Goal: Task Accomplishment & Management: Manage account settings

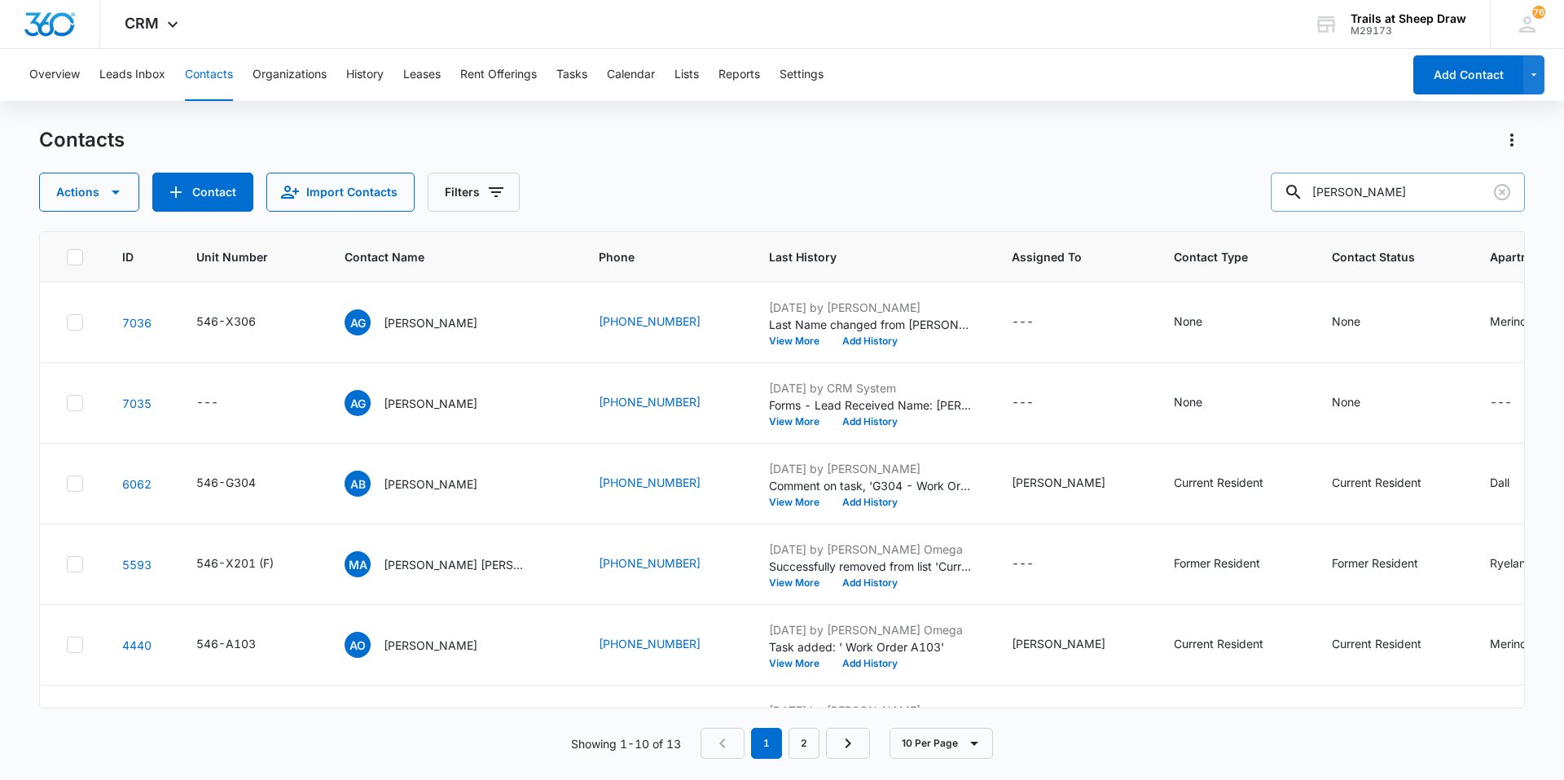
click at [1385, 206] on input "[PERSON_NAME]" at bounding box center [1398, 192] width 254 height 39
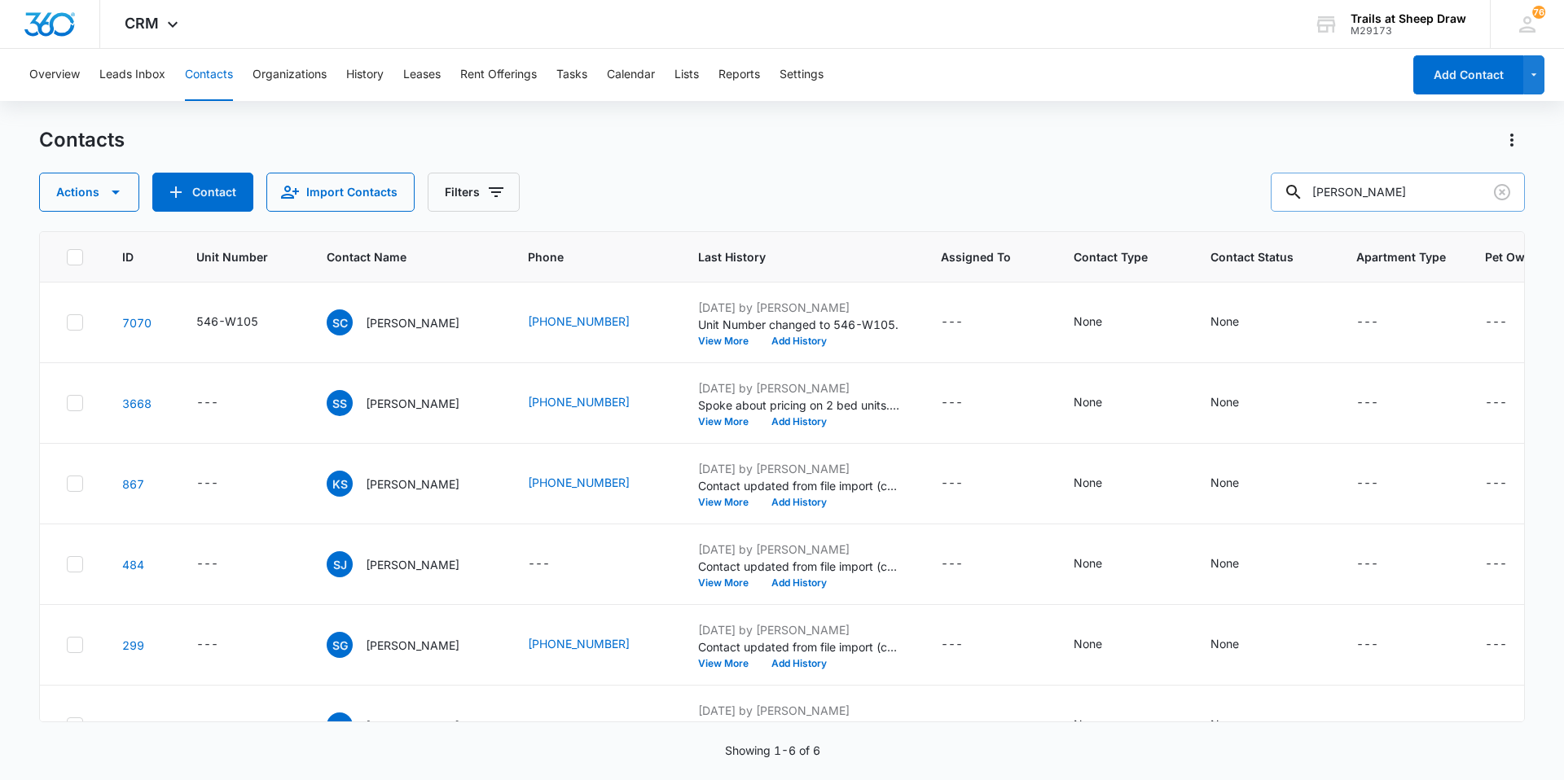
click at [1363, 191] on input "[PERSON_NAME]" at bounding box center [1398, 192] width 254 height 39
type input "O105"
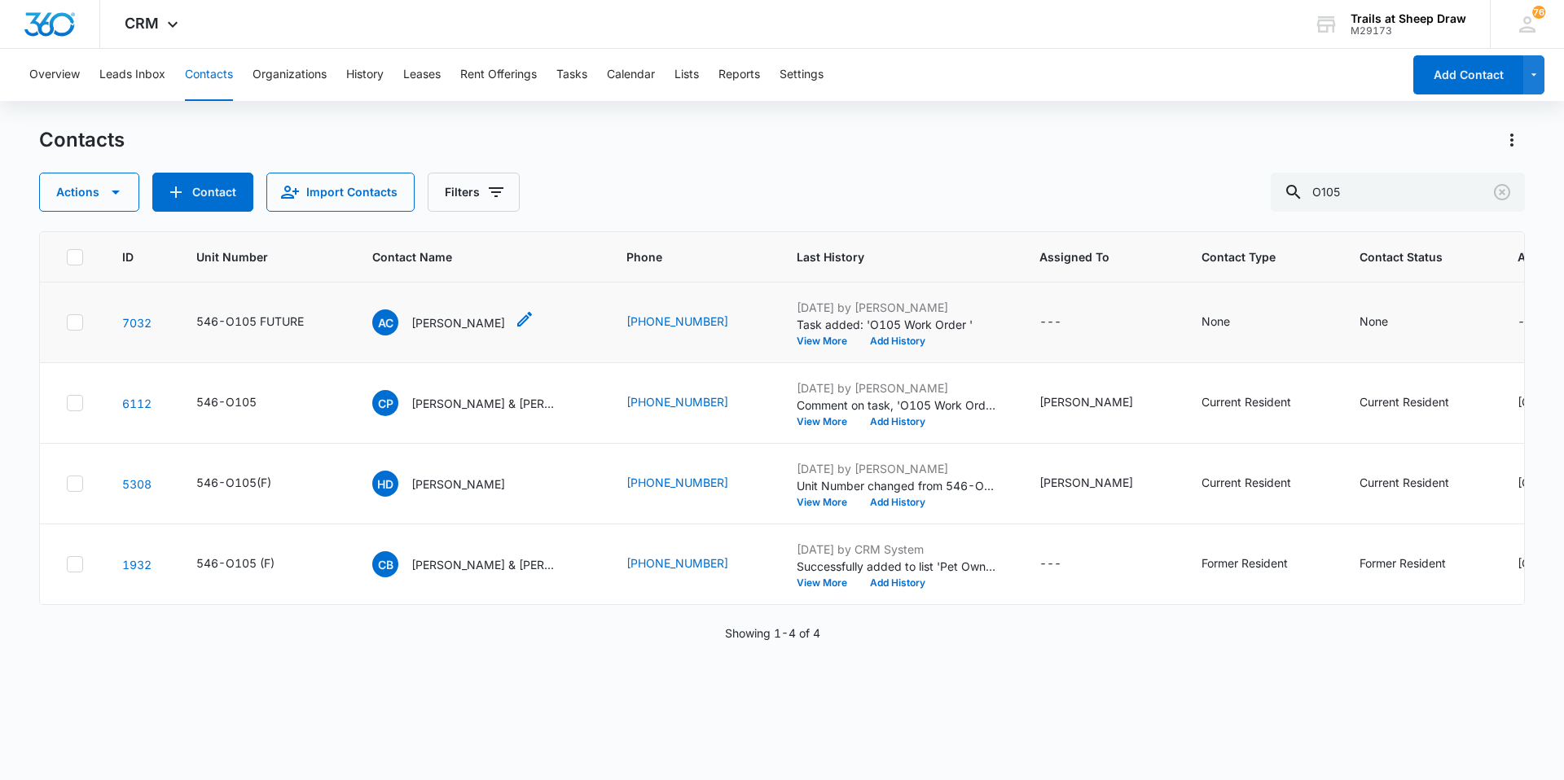
click at [456, 319] on p "[PERSON_NAME]" at bounding box center [458, 322] width 94 height 17
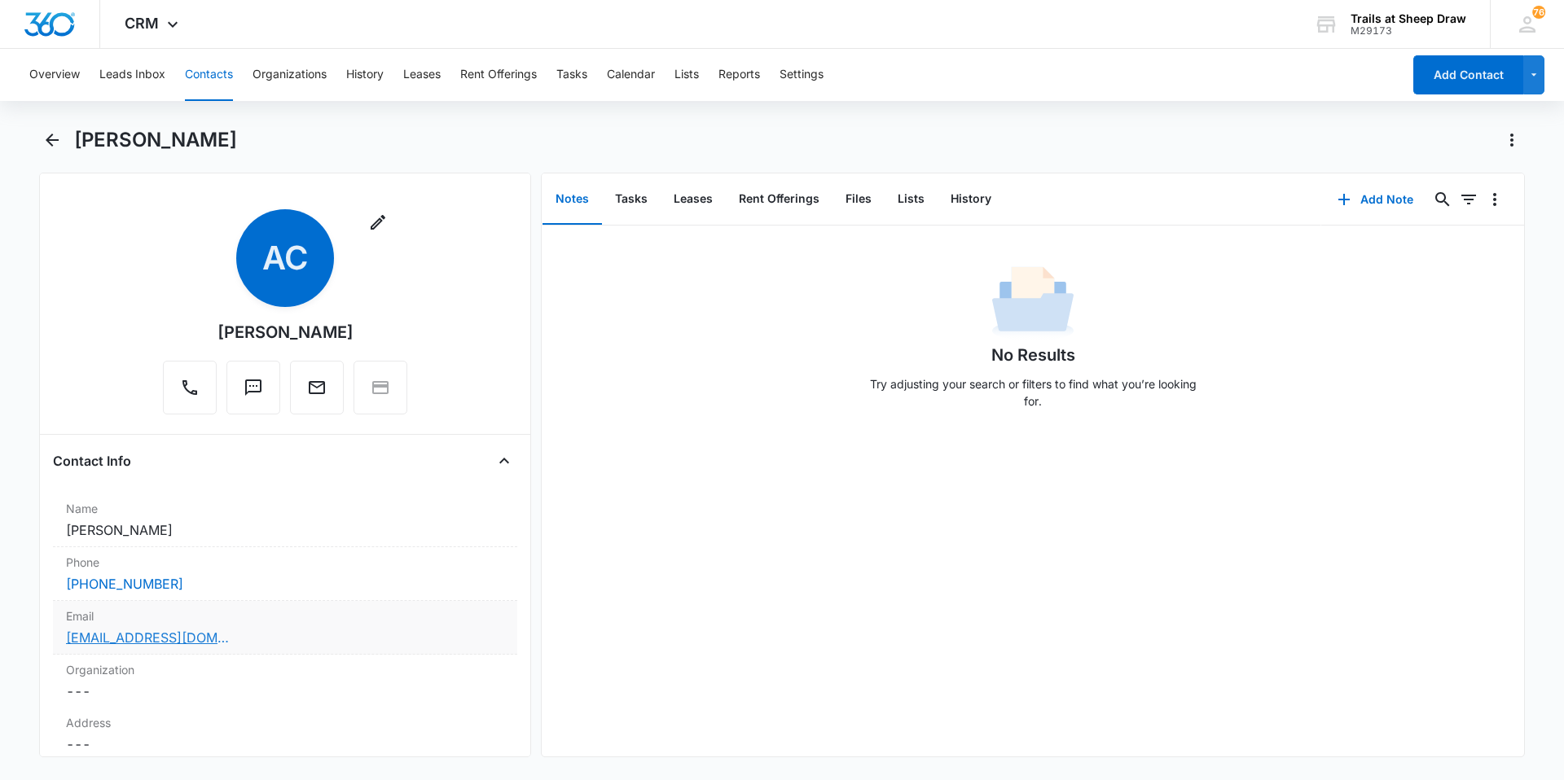
click at [147, 639] on link "[EMAIL_ADDRESS][DOMAIN_NAME]" at bounding box center [147, 638] width 163 height 20
drag, startPoint x: 380, startPoint y: 330, endPoint x: 186, endPoint y: 329, distance: 193.9
click at [186, 329] on div "Remove AC [PERSON_NAME]" at bounding box center [285, 311] width 244 height 205
copy div "[PERSON_NAME]"
click at [32, 204] on main "[PERSON_NAME] Remove AC [PERSON_NAME] Contact Info Name Cancel Save Changes [PE…" at bounding box center [782, 452] width 1564 height 650
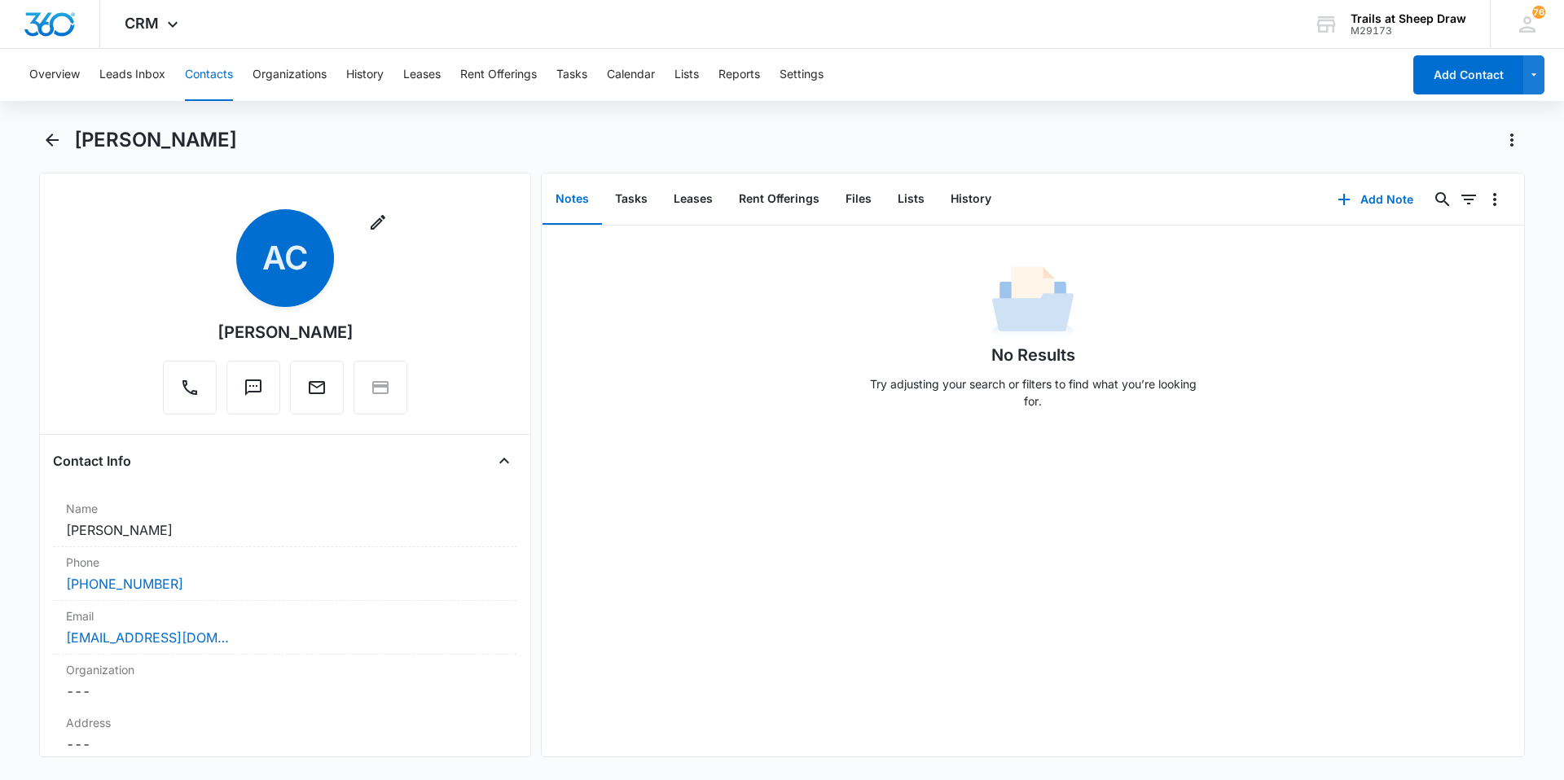
drag, startPoint x: 184, startPoint y: 57, endPoint x: 193, endPoint y: 64, distance: 11.6
click at [188, 60] on div "Overview Leads Inbox Contacts Organizations History Leases Rent Offerings Tasks…" at bounding box center [711, 75] width 1383 height 52
click at [199, 67] on button "Contacts" at bounding box center [209, 75] width 48 height 52
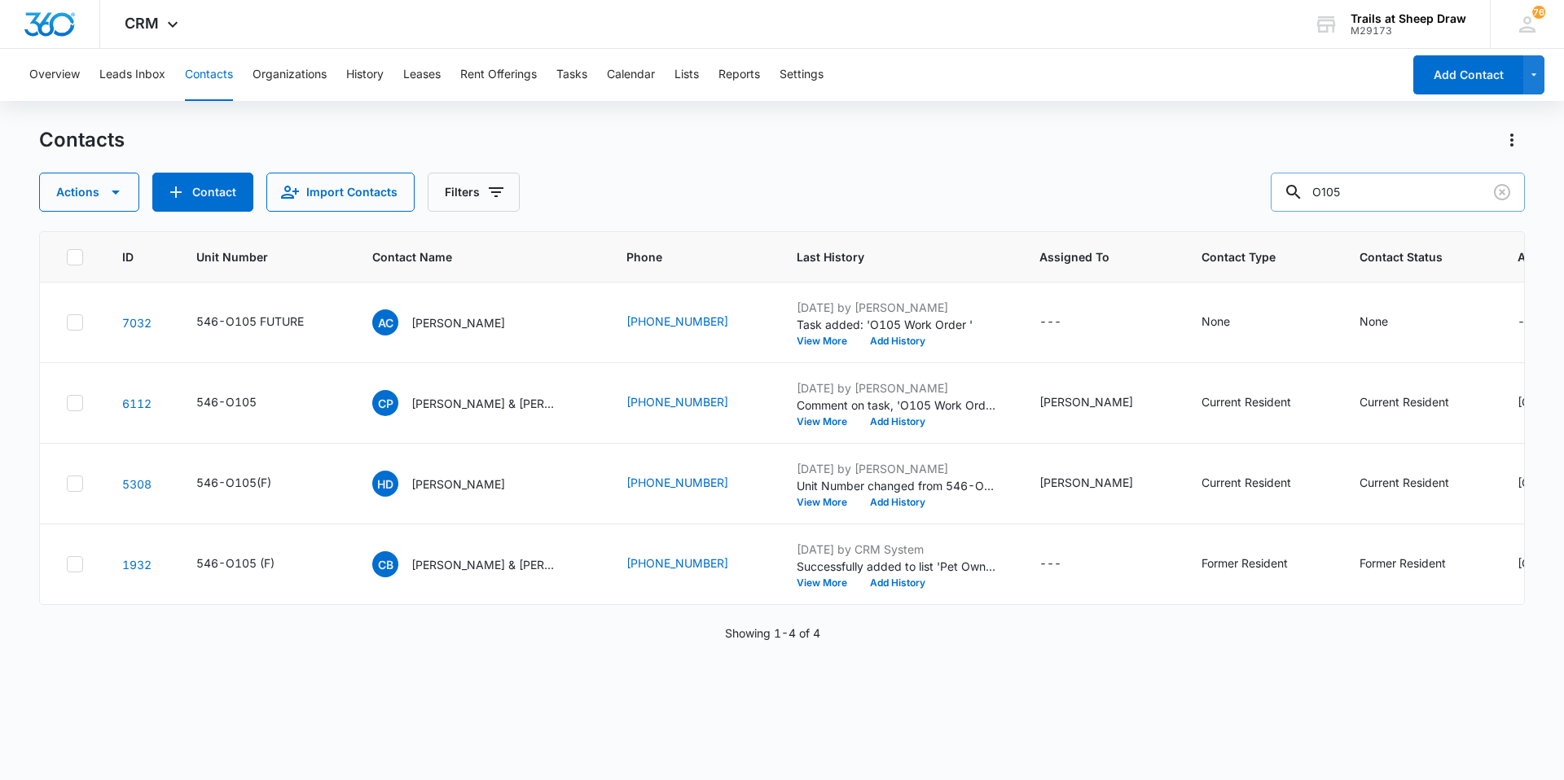
click at [1369, 203] on input "O105" at bounding box center [1398, 192] width 254 height 39
click at [1369, 201] on input "O105" at bounding box center [1398, 192] width 254 height 39
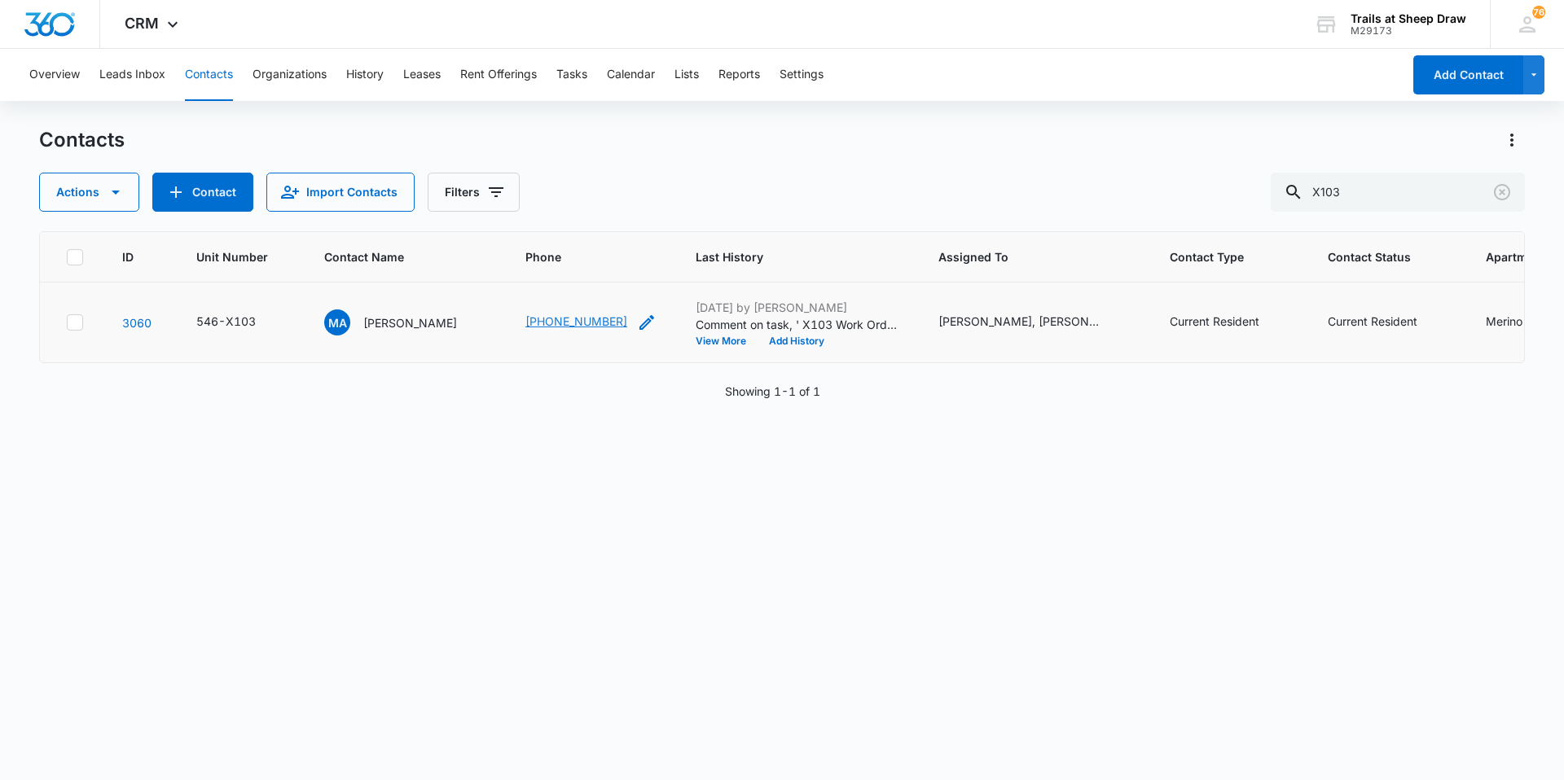
click at [573, 318] on link "[PHONE_NUMBER]" at bounding box center [576, 321] width 102 height 17
click at [524, 456] on div "ID Unit Number Contact Name Phone Last History Assigned To Contact Type Contact…" at bounding box center [782, 495] width 1486 height 528
click at [678, 147] on div "Contacts" at bounding box center [782, 140] width 1486 height 26
click at [1369, 192] on input "X103" at bounding box center [1398, 192] width 254 height 39
type input "X101"
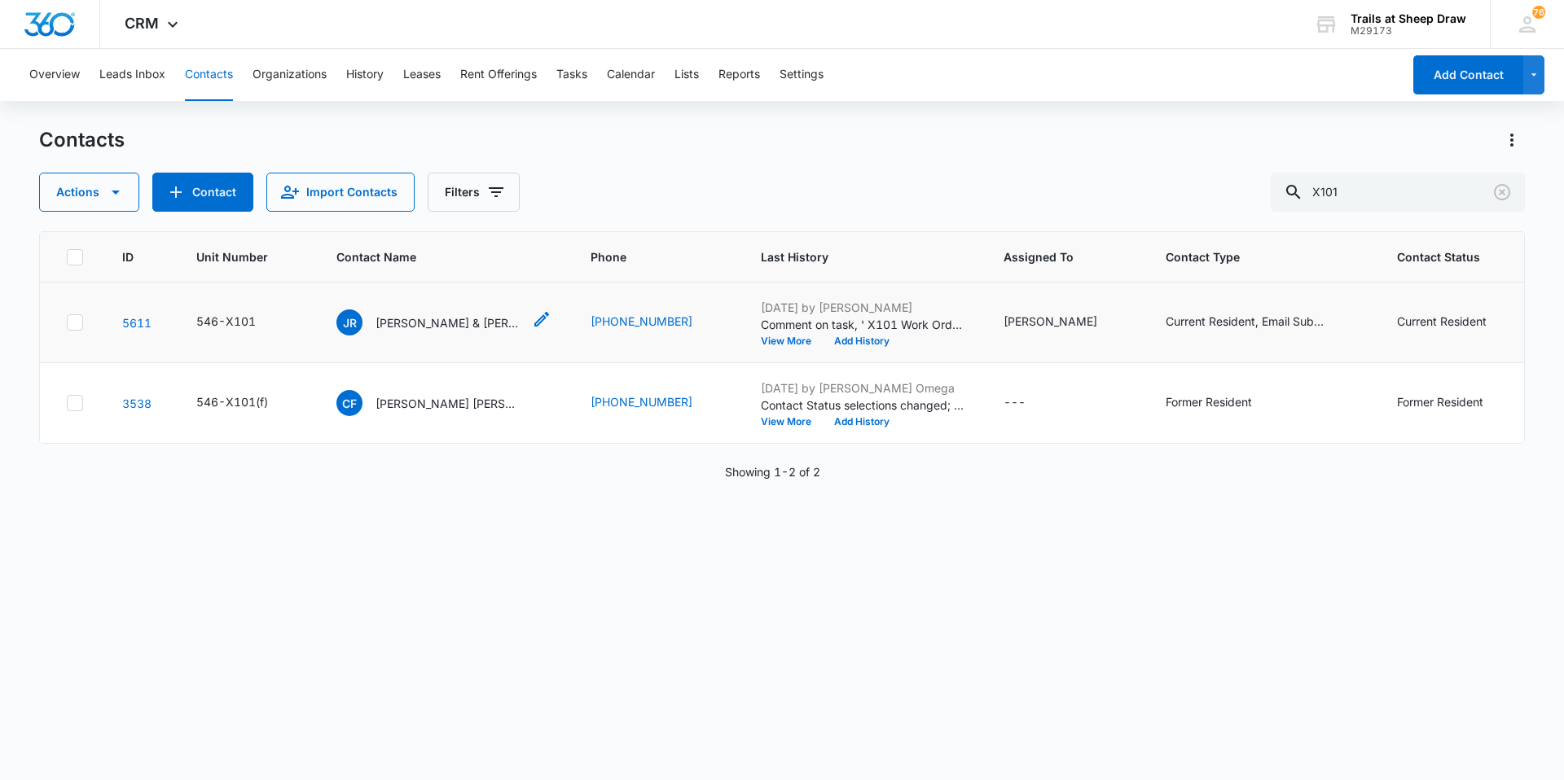
click at [498, 334] on div "JR [PERSON_NAME] & [PERSON_NAME]" at bounding box center [429, 323] width 186 height 26
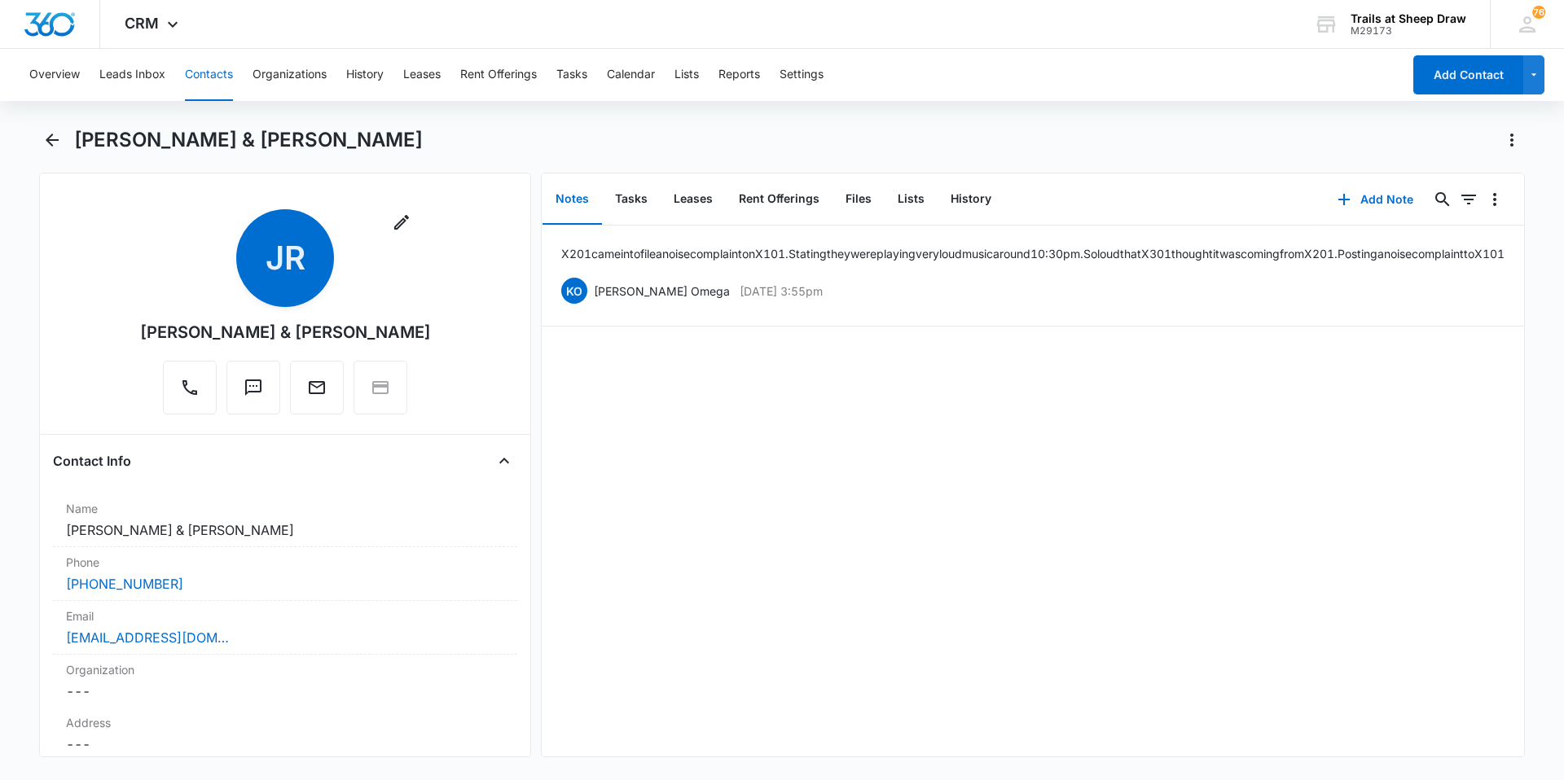
click at [863, 108] on div "Overview Leads Inbox Contacts Organizations History Leases Rent Offerings Tasks…" at bounding box center [782, 413] width 1564 height 728
click at [881, 125] on div "Overview Leads Inbox Contacts Organizations History Leases Rent Offerings Tasks…" at bounding box center [782, 413] width 1564 height 728
click at [1008, 140] on div "[PERSON_NAME] & [PERSON_NAME]" at bounding box center [799, 140] width 1451 height 26
click at [534, 398] on div "Remove JR [PERSON_NAME] & [PERSON_NAME] Contact Info Name Cancel Save Changes […" at bounding box center [782, 465] width 1486 height 585
click at [536, 353] on div "Remove JR [PERSON_NAME] & [PERSON_NAME] Contact Info Name Cancel Save Changes […" at bounding box center [782, 465] width 1486 height 585
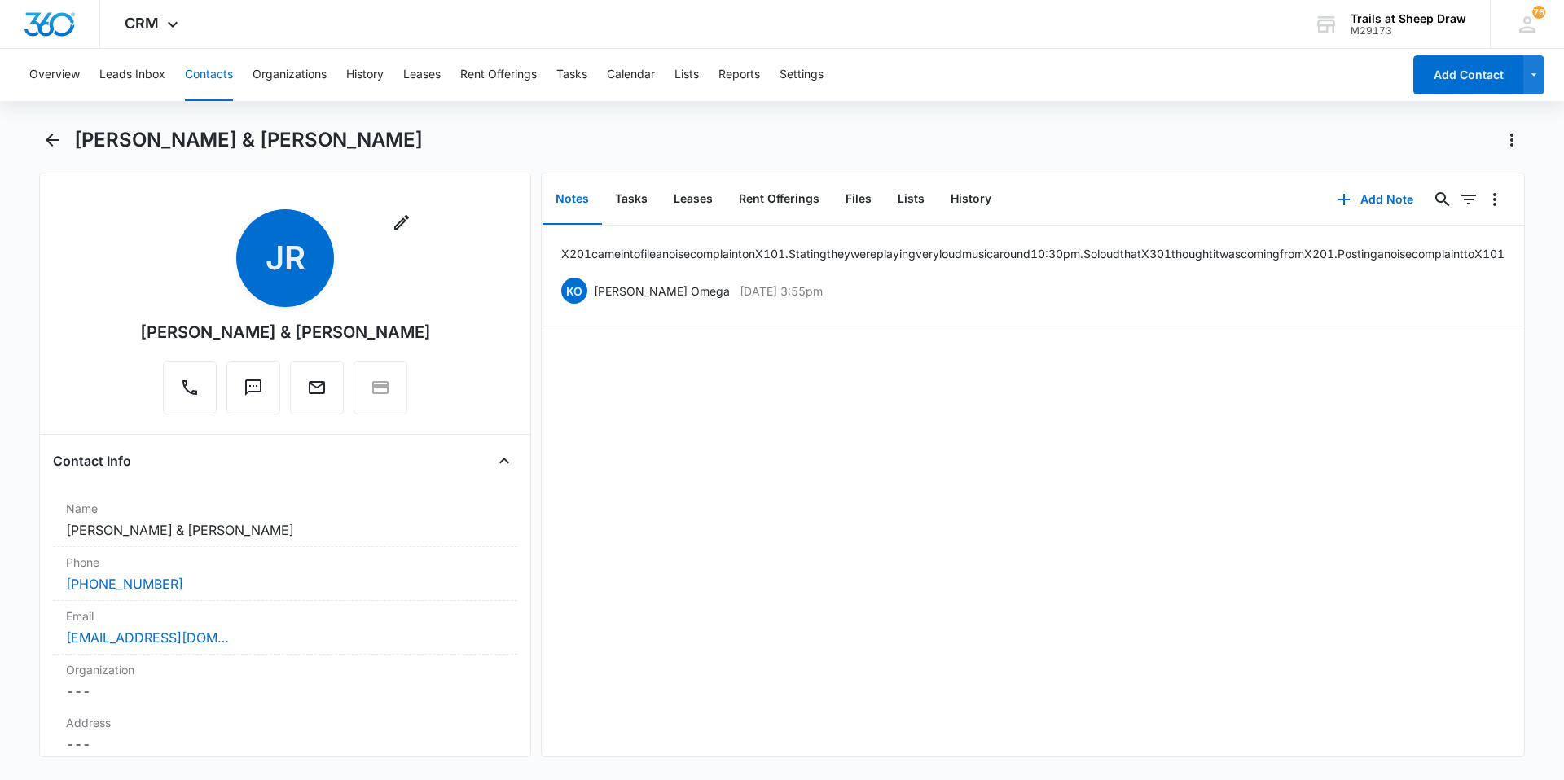
click at [537, 345] on div "Remove JR [PERSON_NAME] & [PERSON_NAME] Contact Info Name Cancel Save Changes […" at bounding box center [782, 465] width 1486 height 585
click at [537, 343] on div "Remove JR [PERSON_NAME] & [PERSON_NAME] Contact Info Name Cancel Save Changes […" at bounding box center [782, 465] width 1486 height 585
click at [537, 342] on div "Remove JR [PERSON_NAME] & [PERSON_NAME] Contact Info Name Cancel Save Changes […" at bounding box center [782, 465] width 1486 height 585
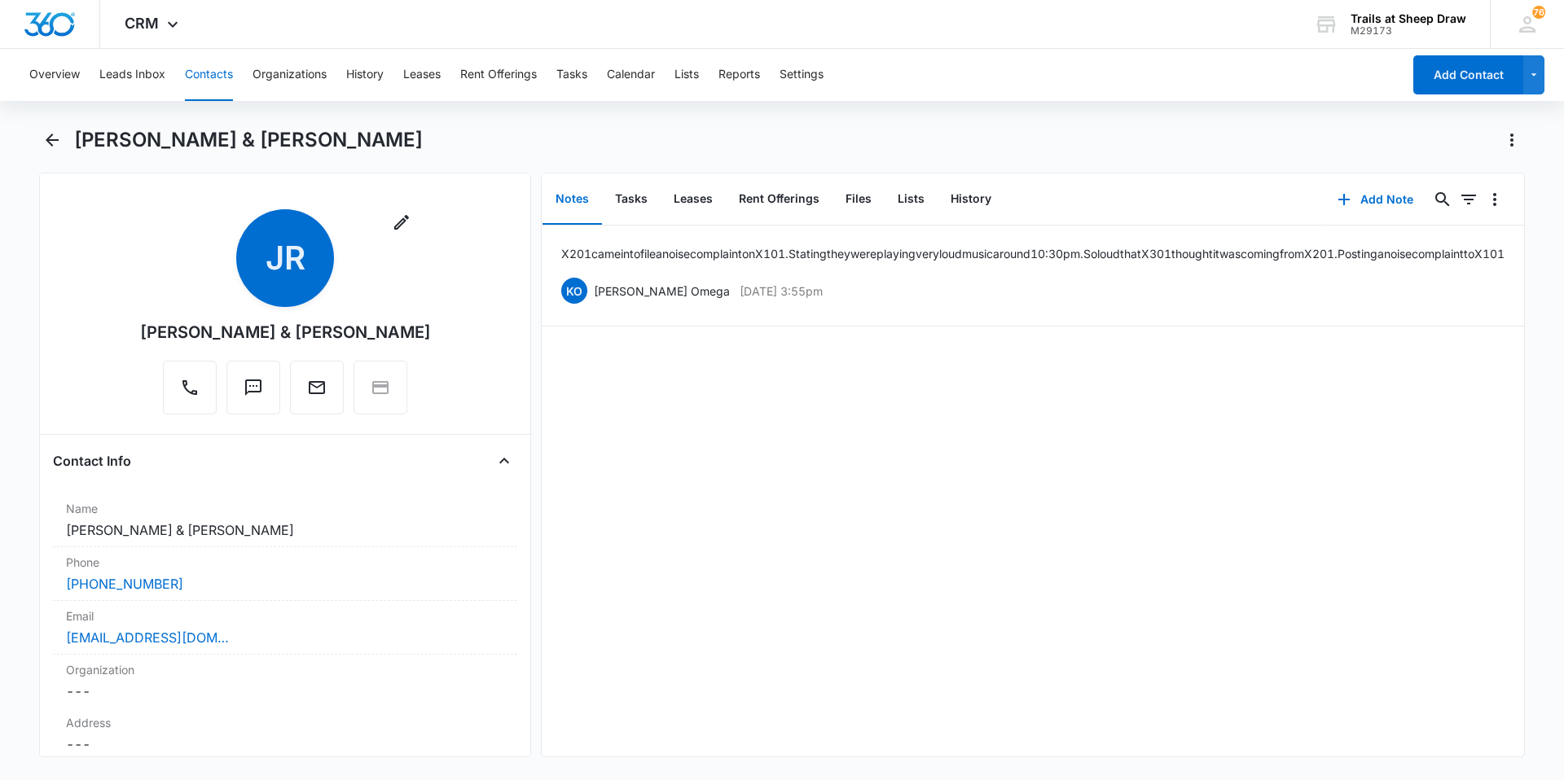
click at [537, 344] on div "Remove JR [PERSON_NAME] & [PERSON_NAME] Contact Info Name Cancel Save Changes […" at bounding box center [782, 465] width 1486 height 585
drag, startPoint x: 424, startPoint y: 333, endPoint x: 127, endPoint y: 339, distance: 296.6
click at [127, 339] on div "Remove JR [PERSON_NAME] & [PERSON_NAME]" at bounding box center [285, 315] width 464 height 212
copy div "[PERSON_NAME] & [PERSON_NAME]"
click at [31, 440] on main "[PERSON_NAME] & [PERSON_NAME] Remove JR [PERSON_NAME] & [PERSON_NAME] Contact I…" at bounding box center [782, 452] width 1564 height 650
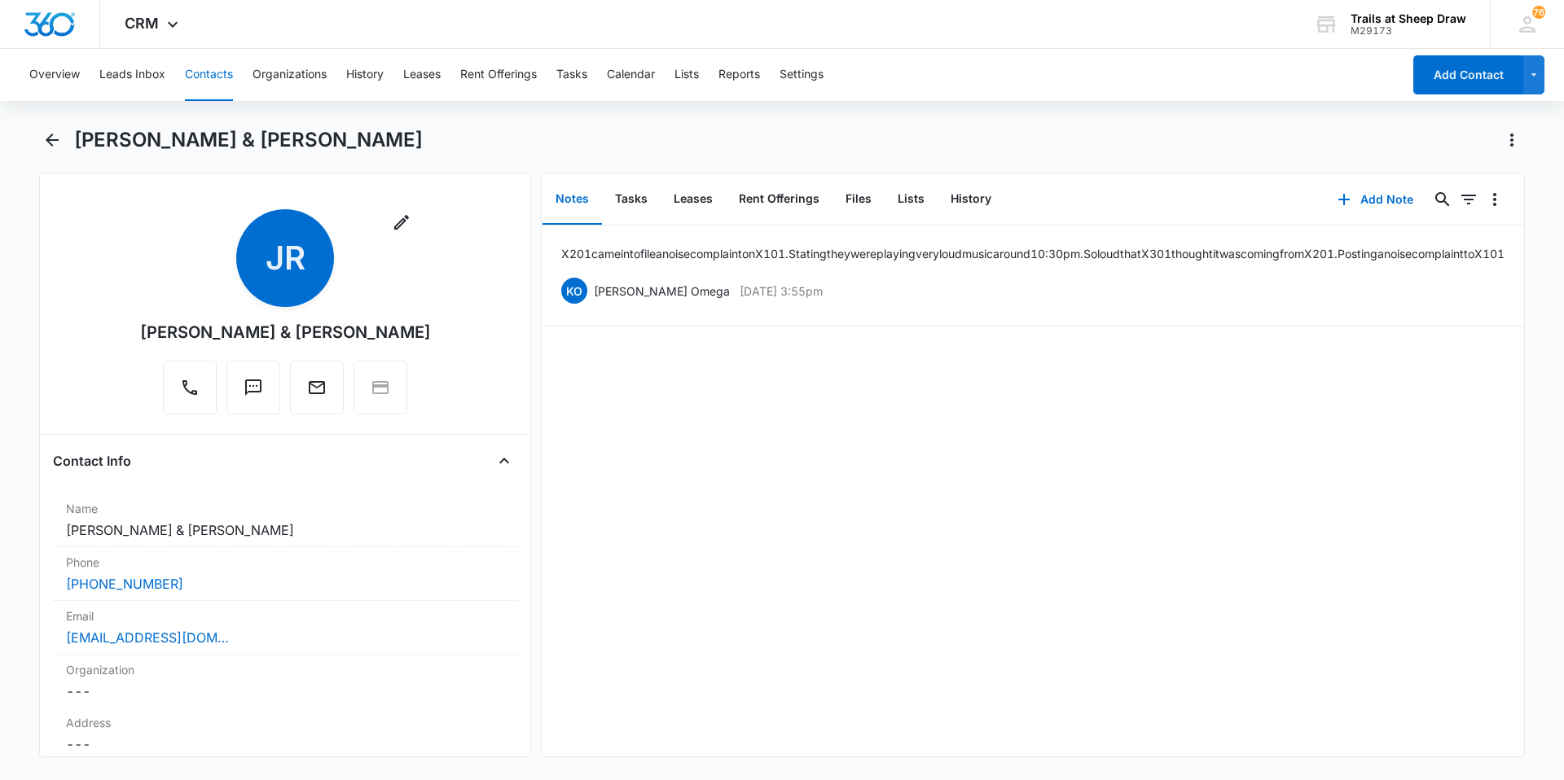
click at [33, 499] on main "[PERSON_NAME] & [PERSON_NAME] Remove JR [PERSON_NAME] & [PERSON_NAME] Contact I…" at bounding box center [782, 452] width 1564 height 650
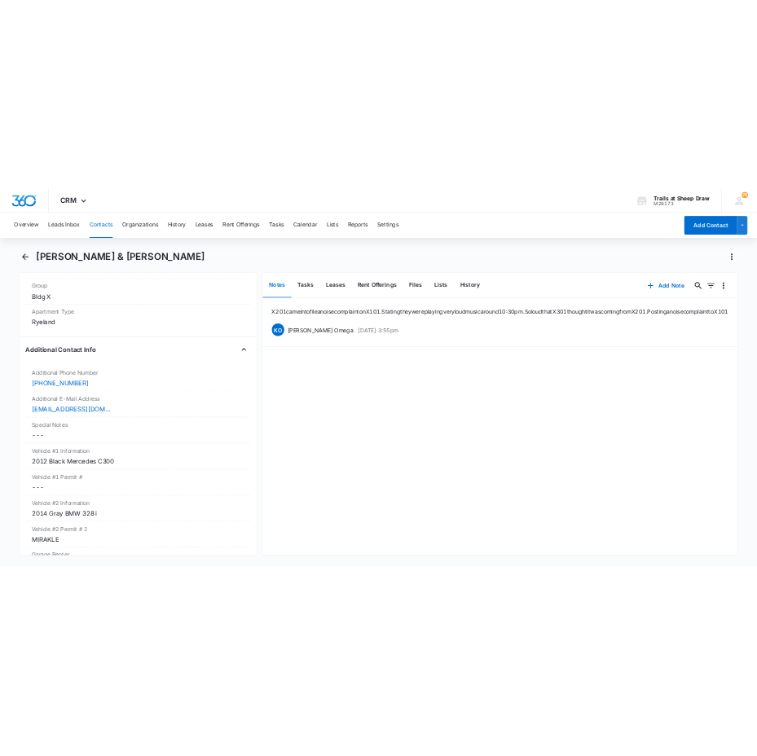
scroll to position [1385, 0]
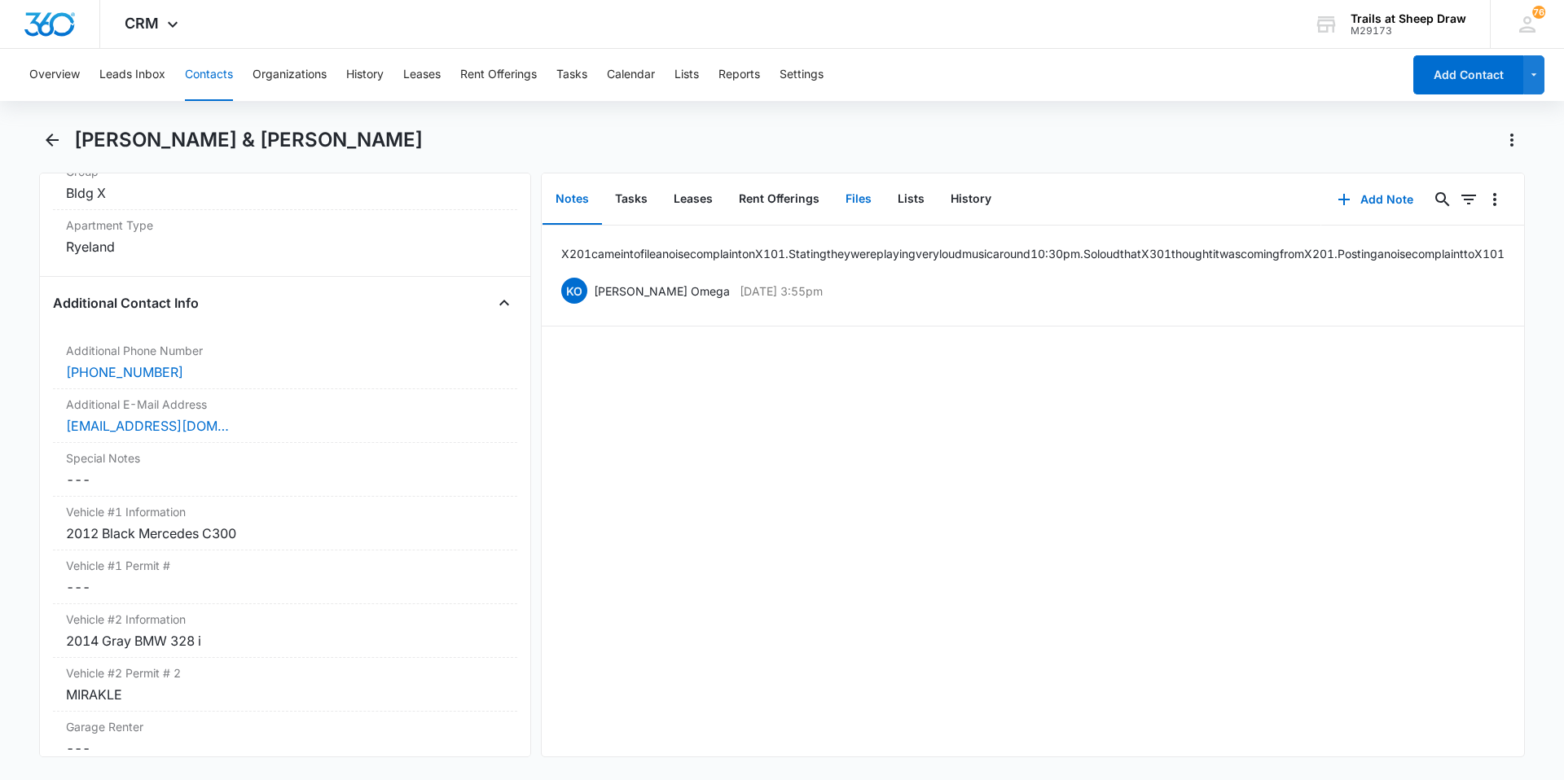
click at [846, 193] on button "Files" at bounding box center [859, 199] width 52 height 51
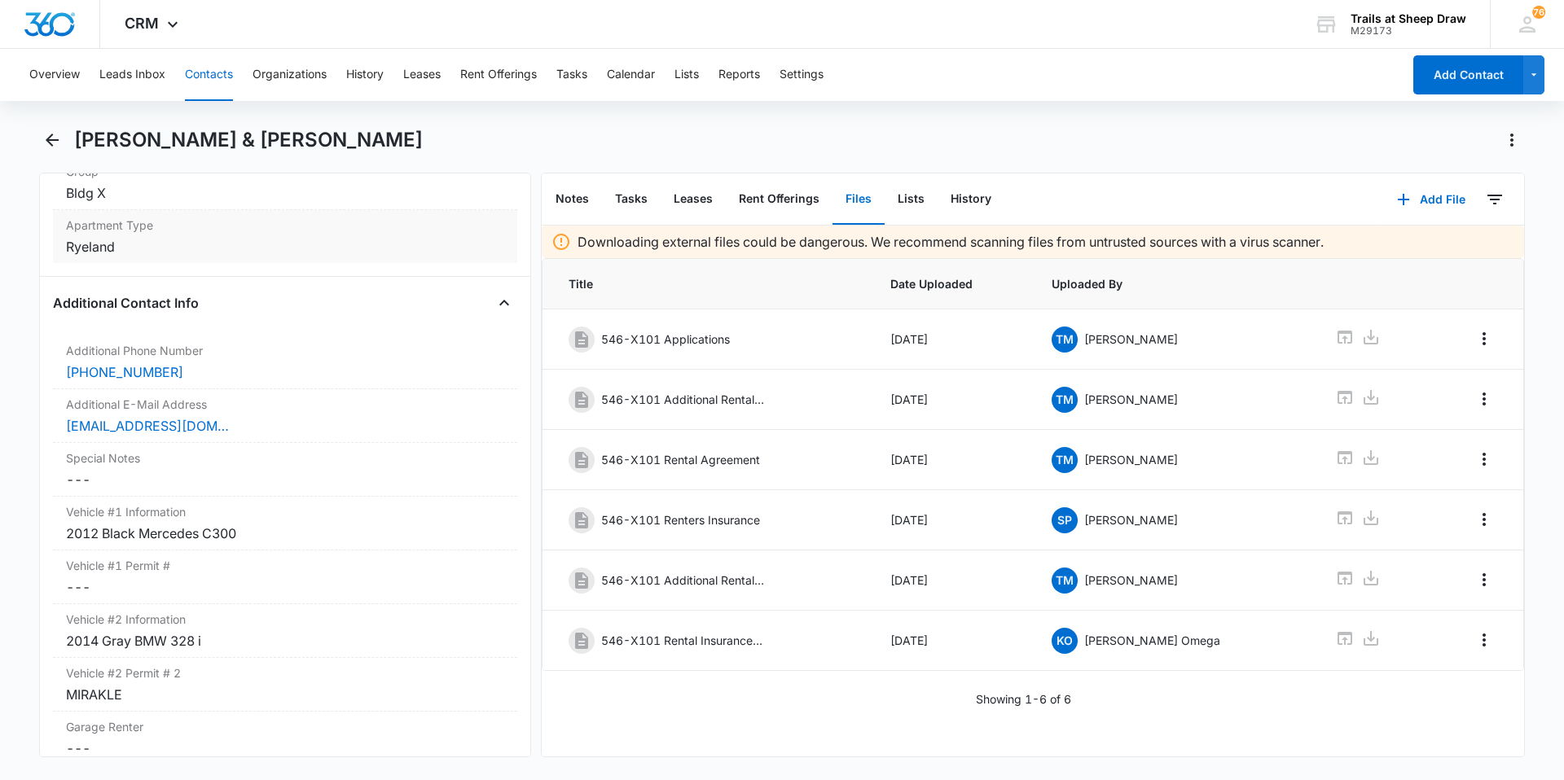
click at [412, 231] on label "Apartment Type" at bounding box center [285, 225] width 438 height 17
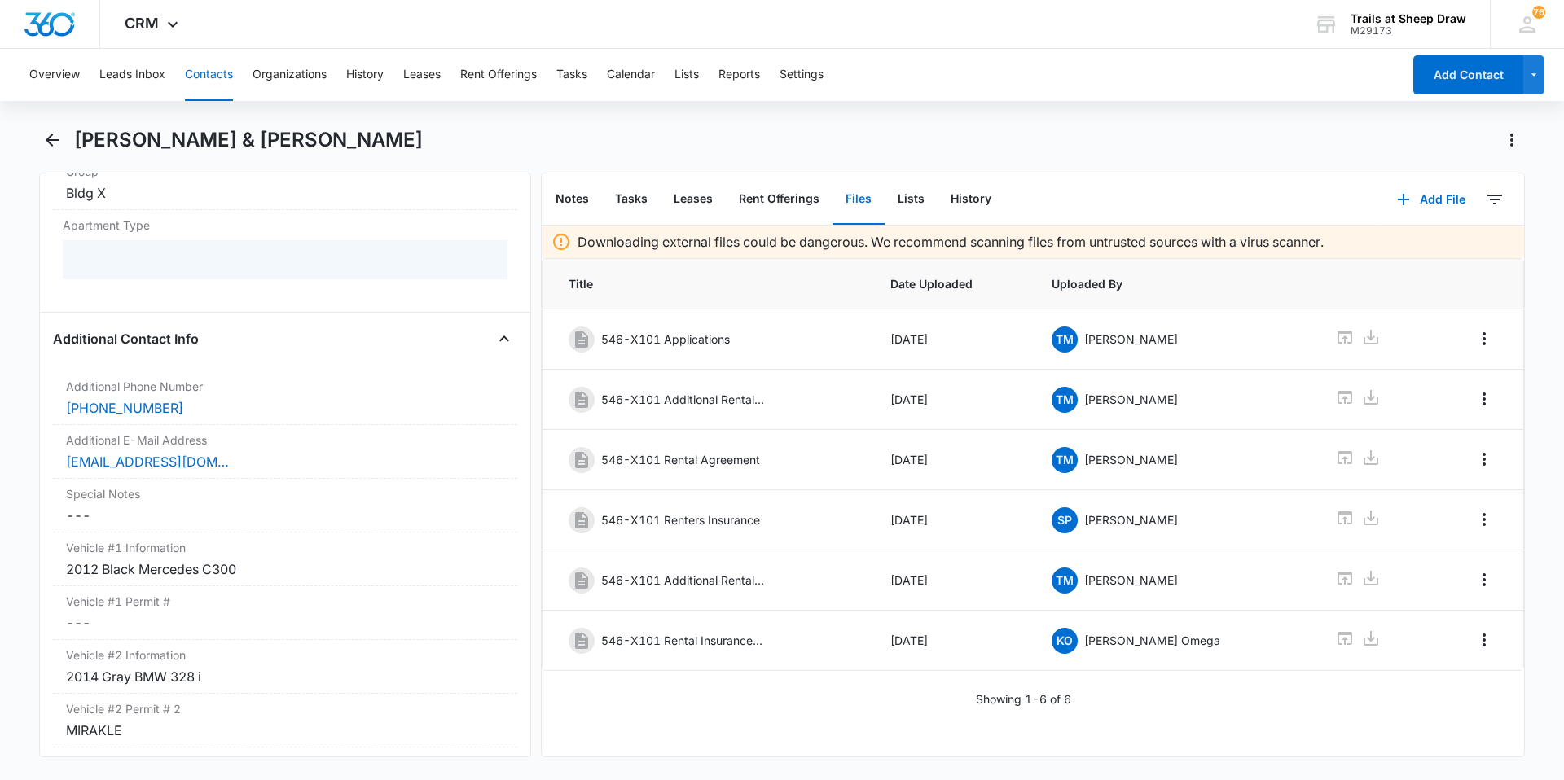
click at [23, 315] on main "[PERSON_NAME] & [PERSON_NAME] Remove JR [PERSON_NAME] & [PERSON_NAME] Contact I…" at bounding box center [782, 452] width 1564 height 650
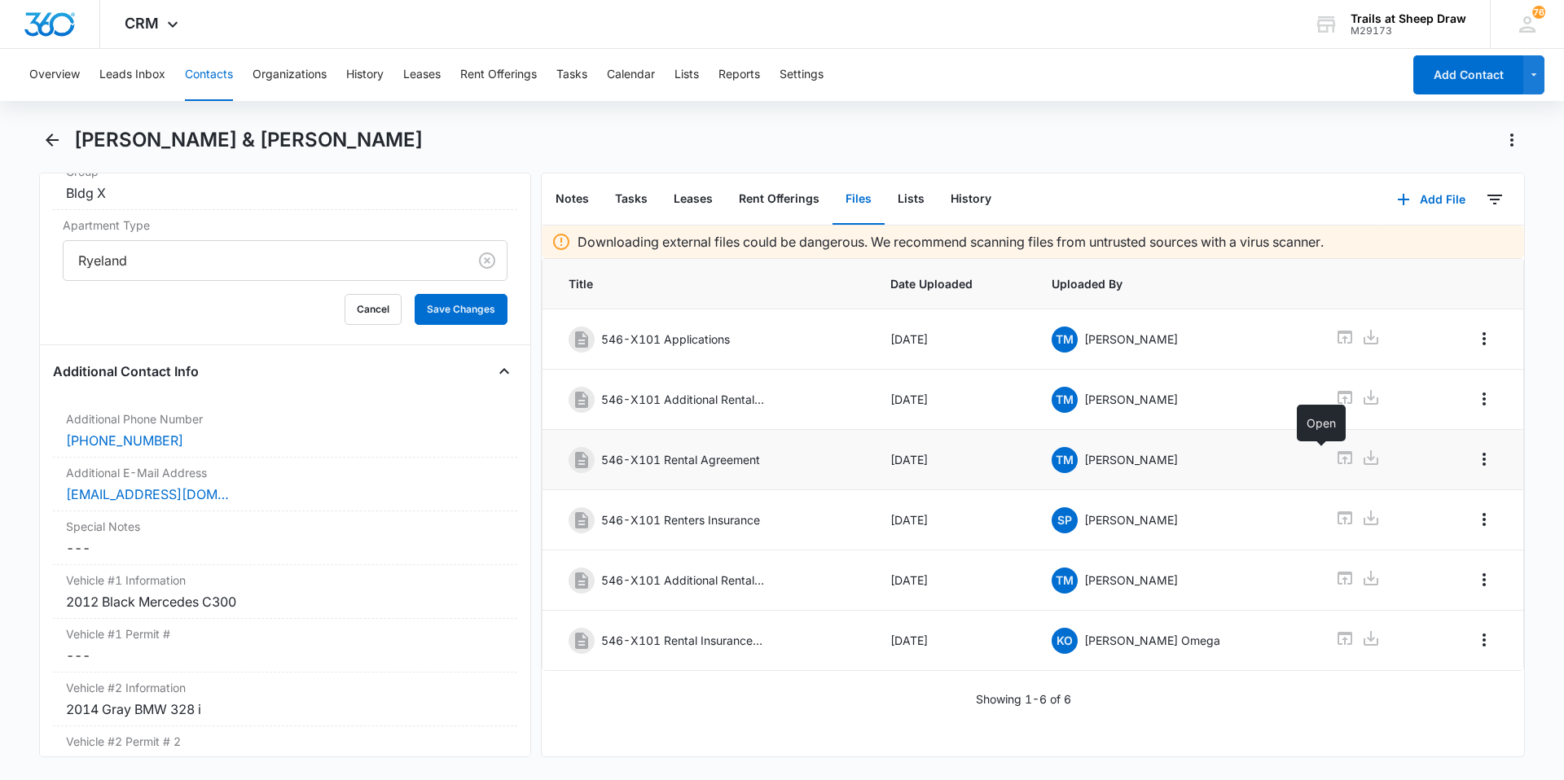
click at [1338, 459] on icon at bounding box center [1345, 457] width 15 height 13
click at [206, 72] on button "Contacts" at bounding box center [209, 75] width 48 height 52
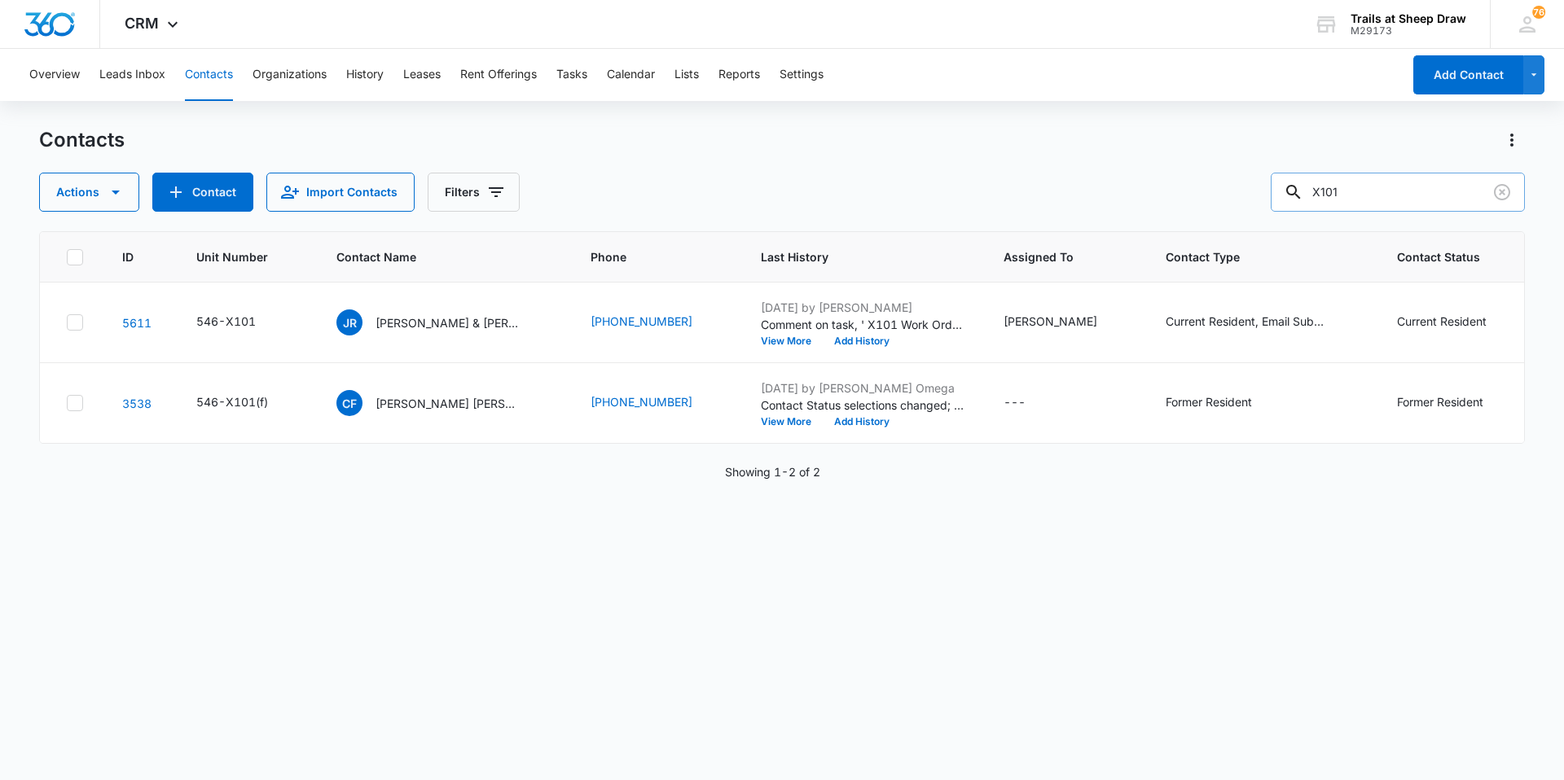
click at [1408, 187] on input "X101" at bounding box center [1398, 192] width 254 height 39
type input "[PERSON_NAME]"
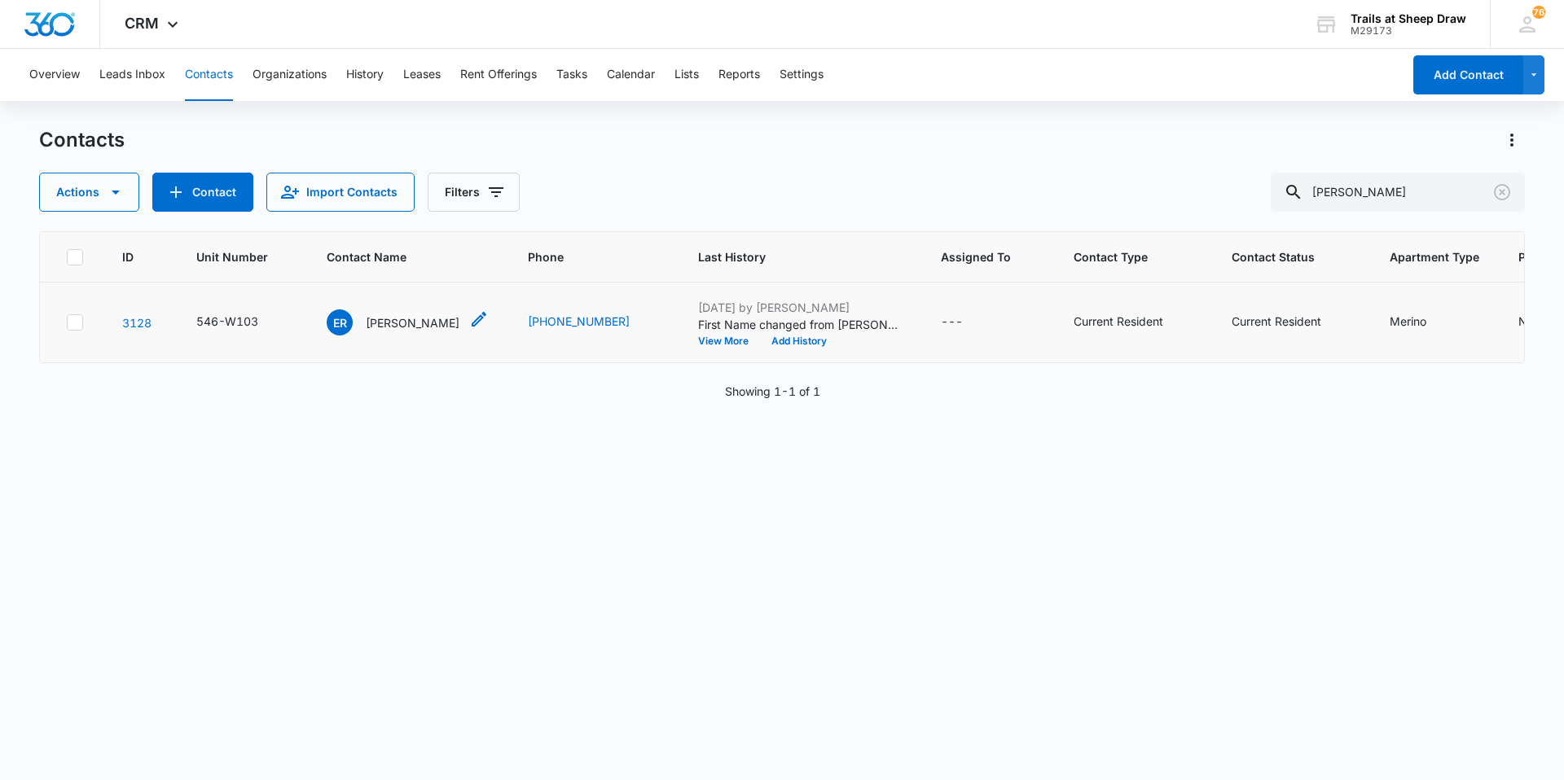
click at [402, 328] on p "[PERSON_NAME]" at bounding box center [413, 322] width 94 height 17
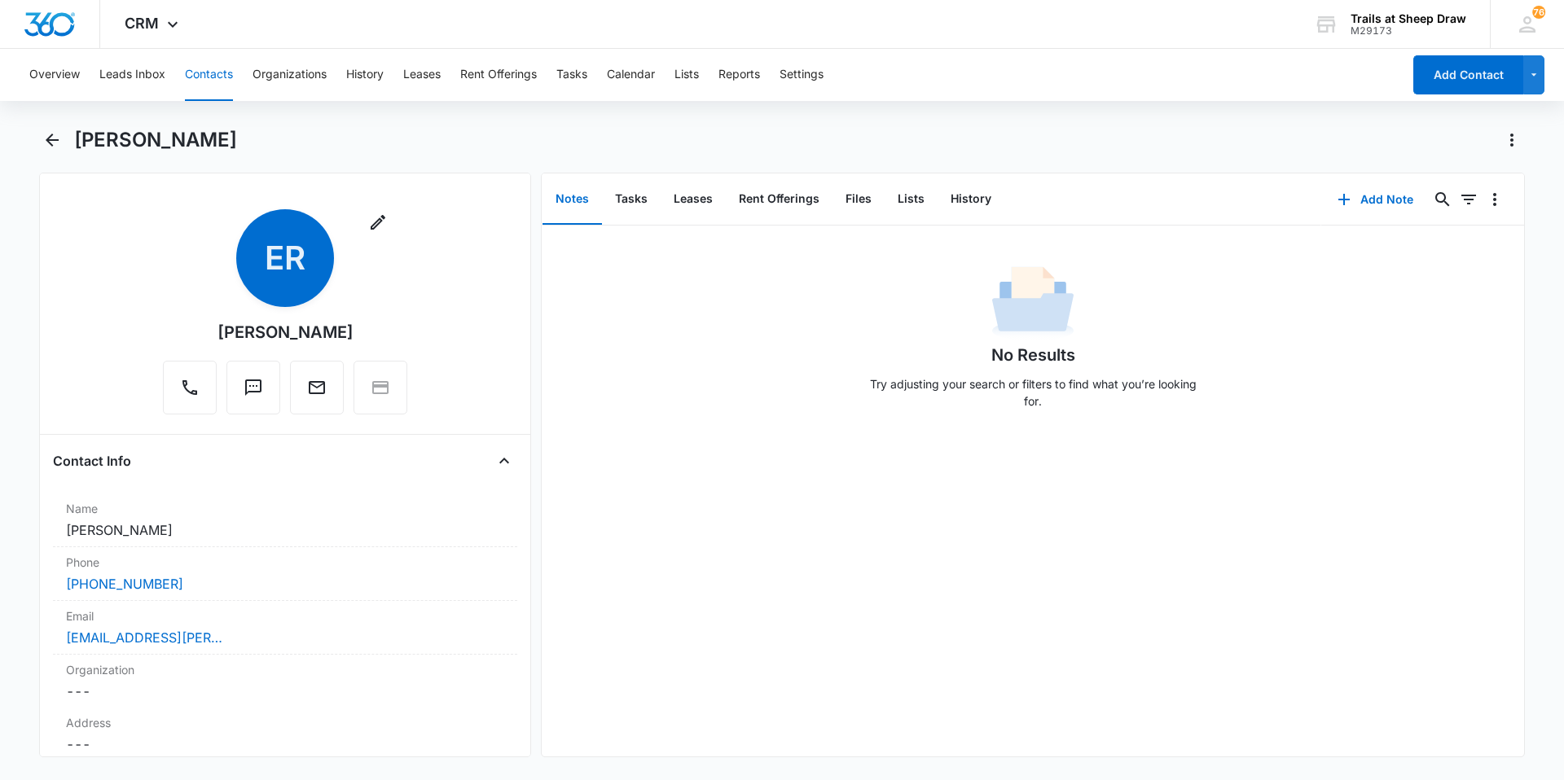
click at [206, 75] on button "Contacts" at bounding box center [209, 75] width 48 height 52
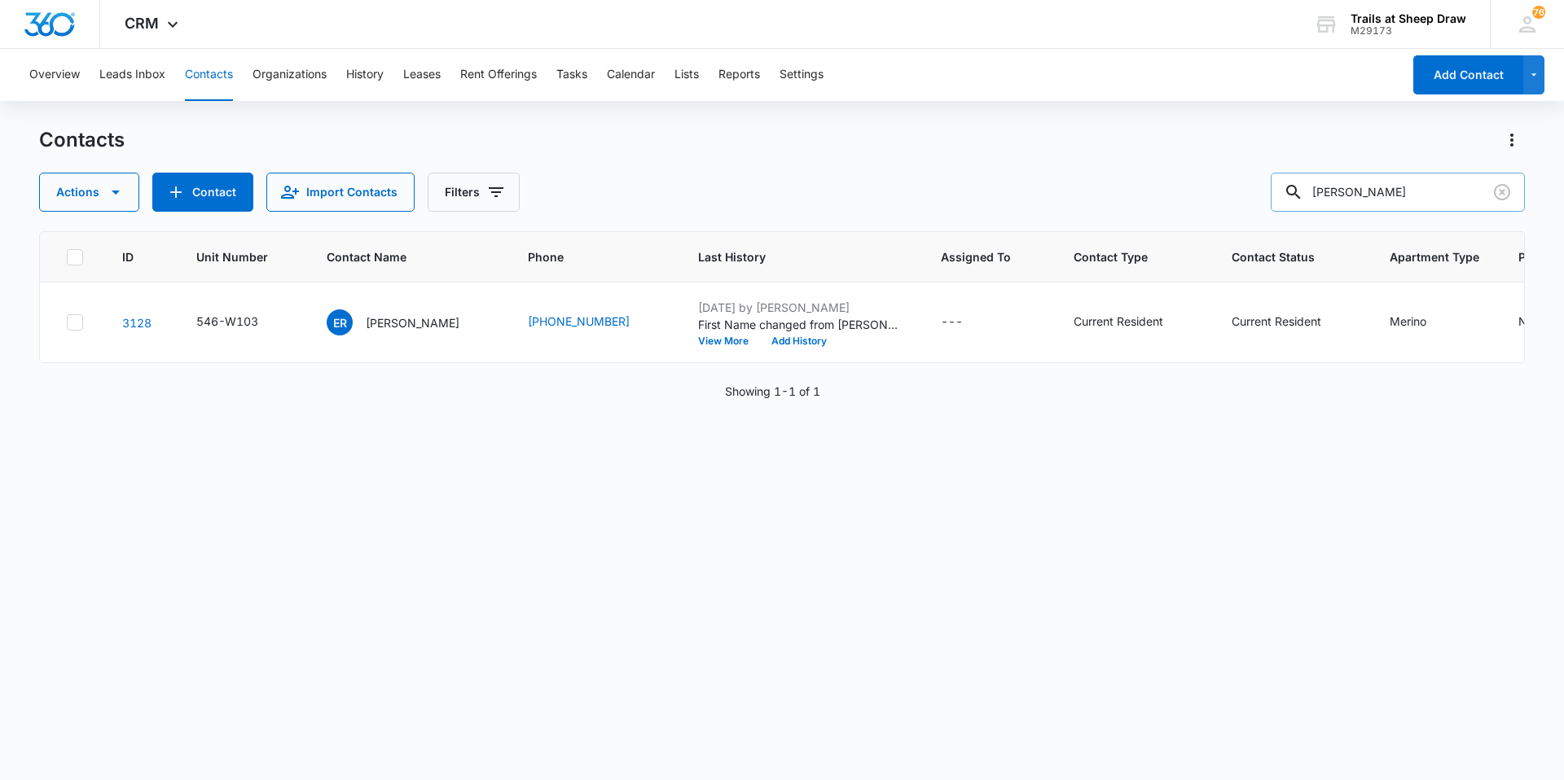
click at [1346, 199] on input "[PERSON_NAME]" at bounding box center [1398, 192] width 254 height 39
click at [1347, 199] on input "[PERSON_NAME]" at bounding box center [1398, 192] width 254 height 39
click at [1347, 197] on input "[PERSON_NAME]" at bounding box center [1398, 192] width 254 height 39
type input "E"
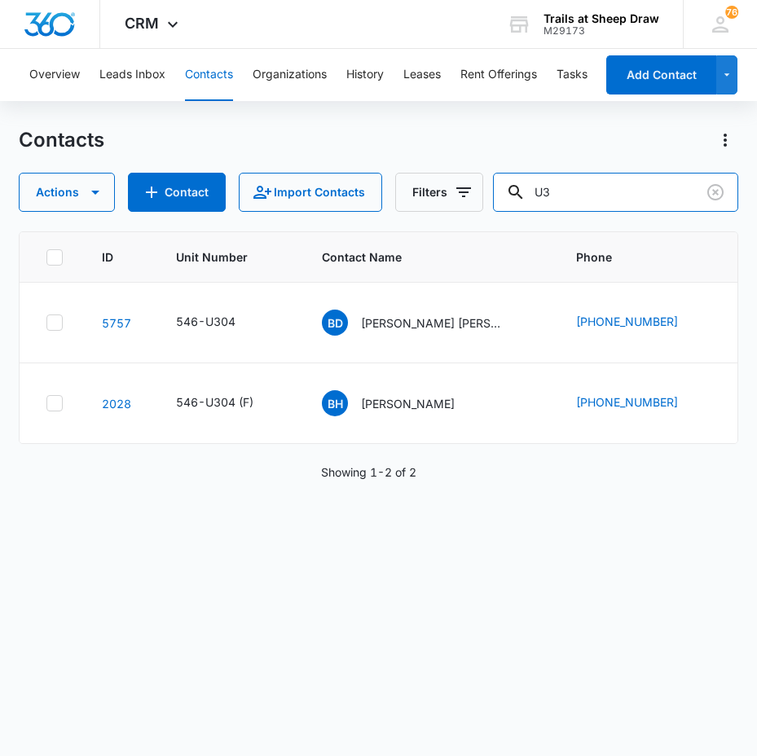
type input "U"
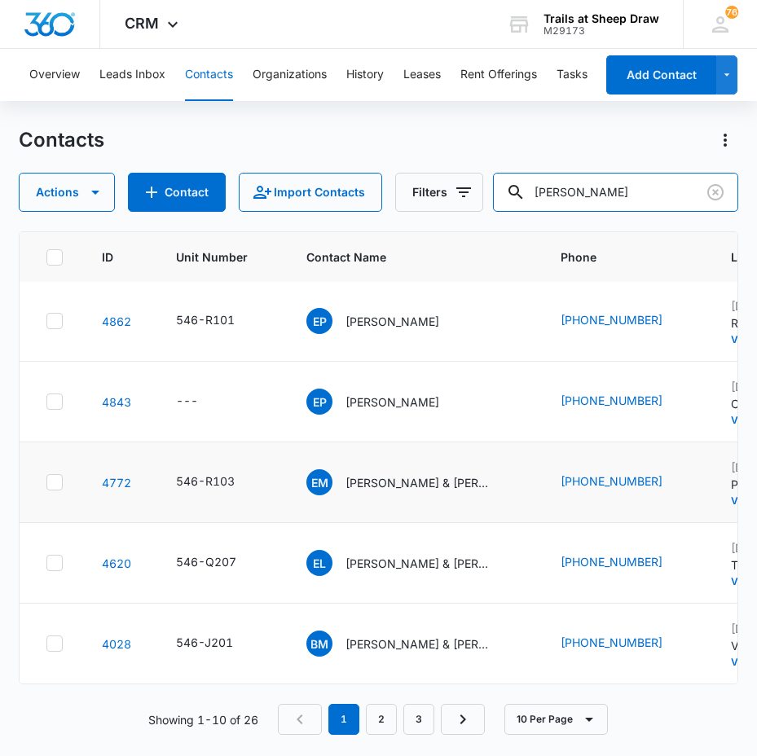
scroll to position [417, 0]
type input "[PERSON_NAME]"
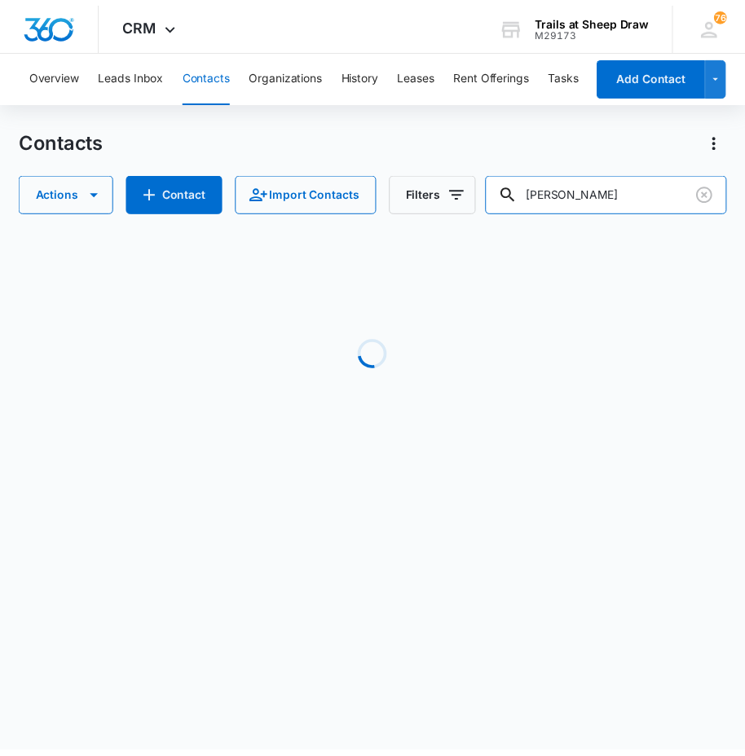
scroll to position [0, 0]
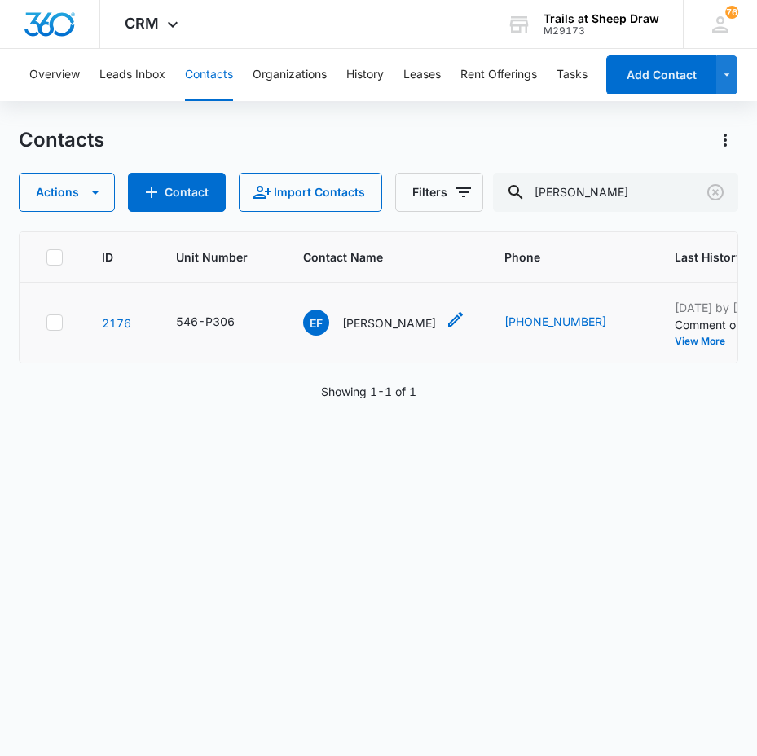
click at [352, 321] on p "[PERSON_NAME]" at bounding box center [389, 322] width 94 height 17
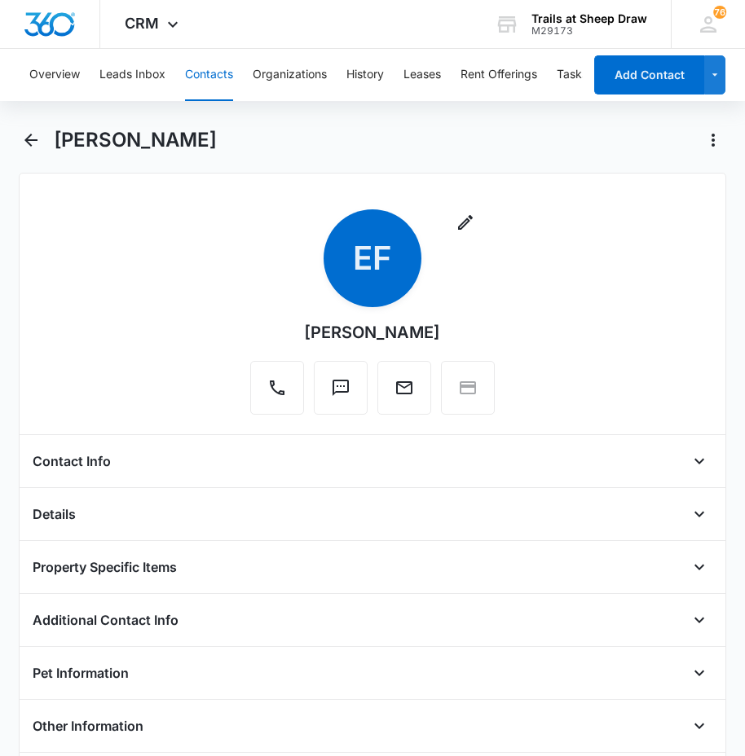
click at [104, 464] on h4 "Contact Info" at bounding box center [72, 461] width 78 height 20
click at [689, 453] on icon "Open" at bounding box center [699, 461] width 20 height 20
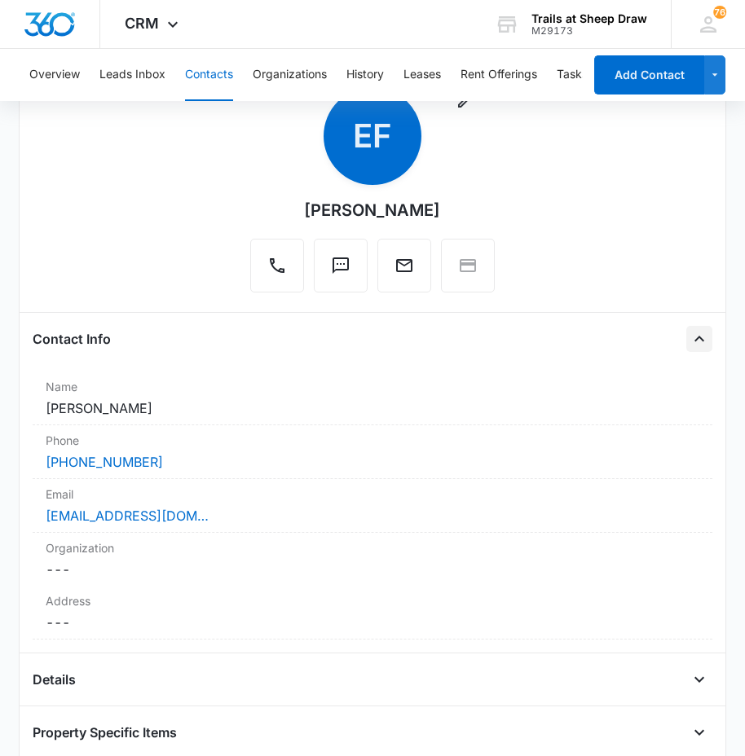
scroll to position [163, 0]
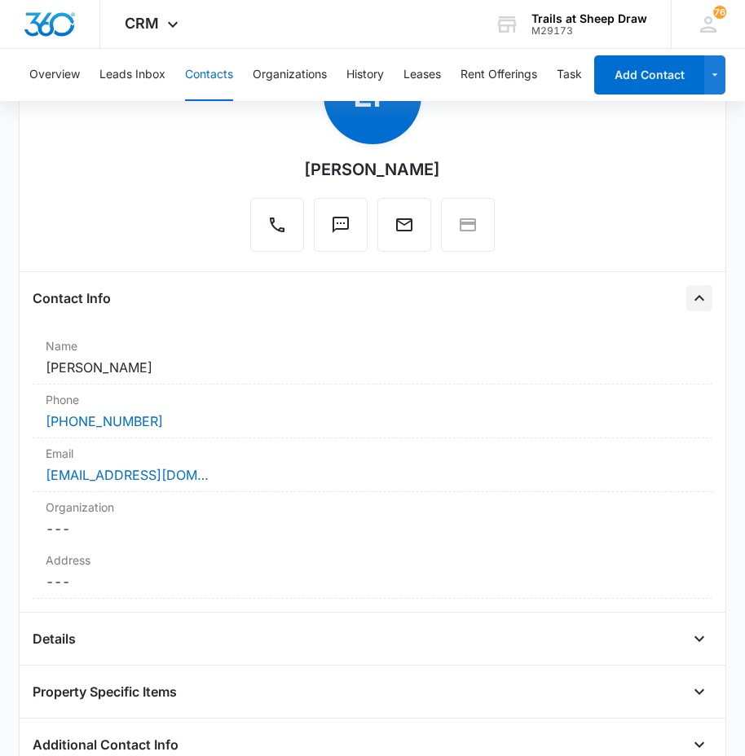
click at [214, 68] on button "Contacts" at bounding box center [209, 75] width 48 height 52
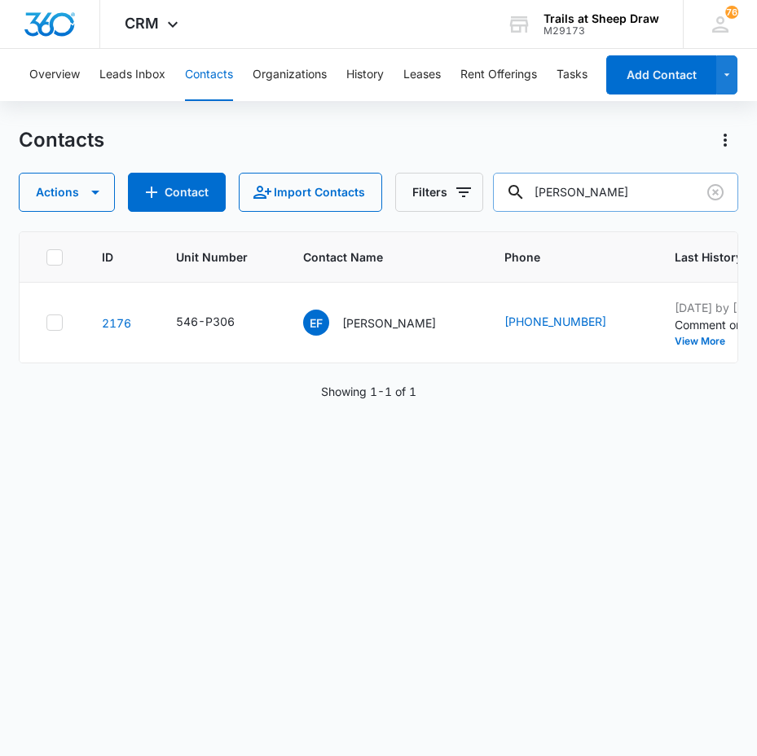
click at [635, 180] on input "[PERSON_NAME]" at bounding box center [615, 192] width 245 height 39
click at [635, 182] on input "[PERSON_NAME]" at bounding box center [615, 192] width 245 height 39
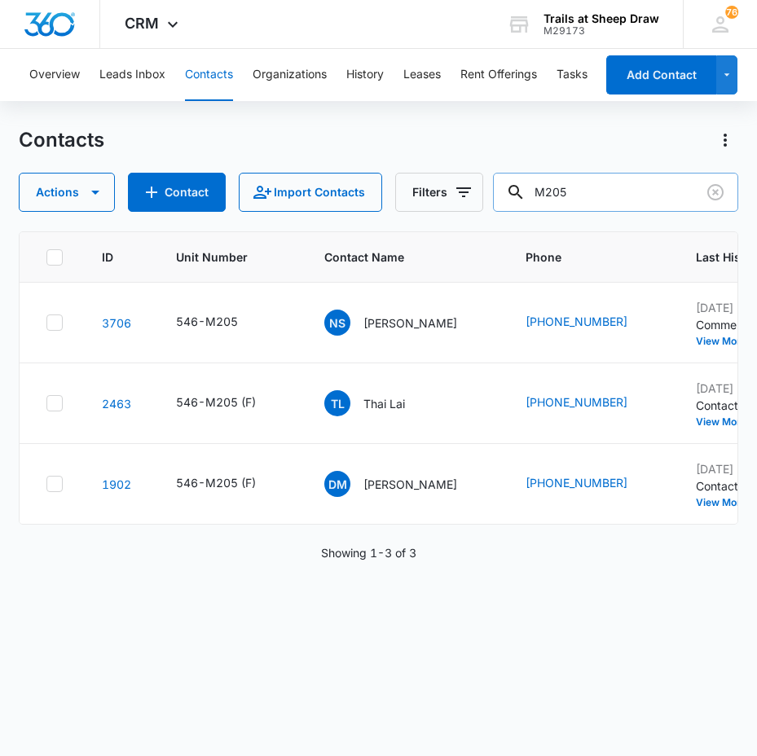
click at [609, 208] on input "M205" at bounding box center [615, 192] width 245 height 39
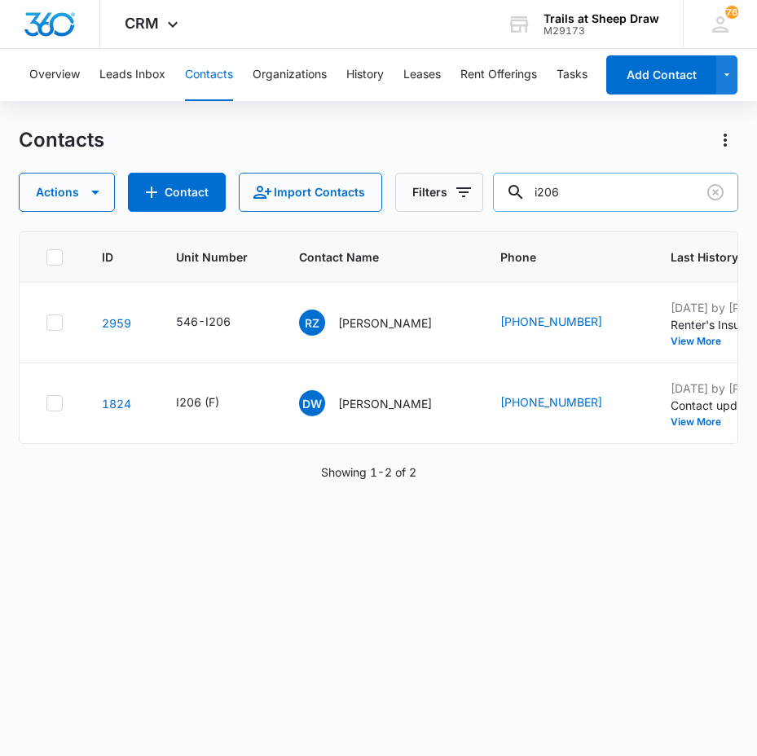
click at [629, 186] on input "i206" at bounding box center [615, 192] width 245 height 39
type input "B302"
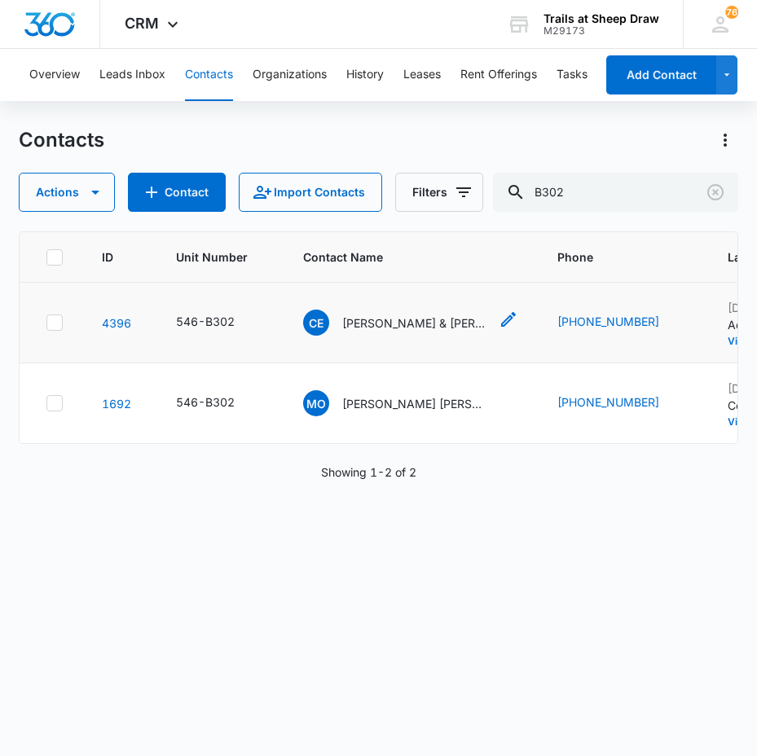
click at [389, 332] on div "CE [PERSON_NAME] & [PERSON_NAME]" at bounding box center [396, 323] width 186 height 26
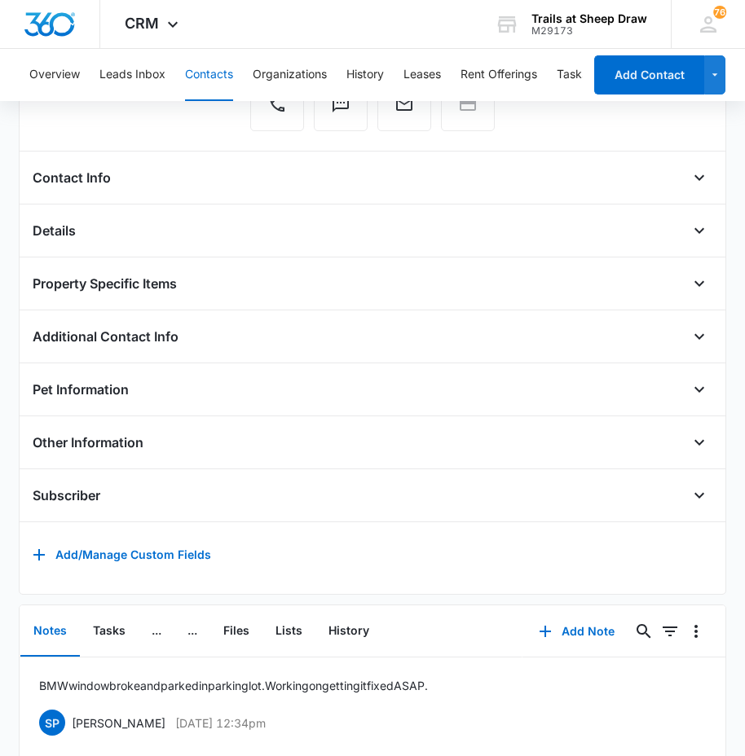
scroll to position [76, 0]
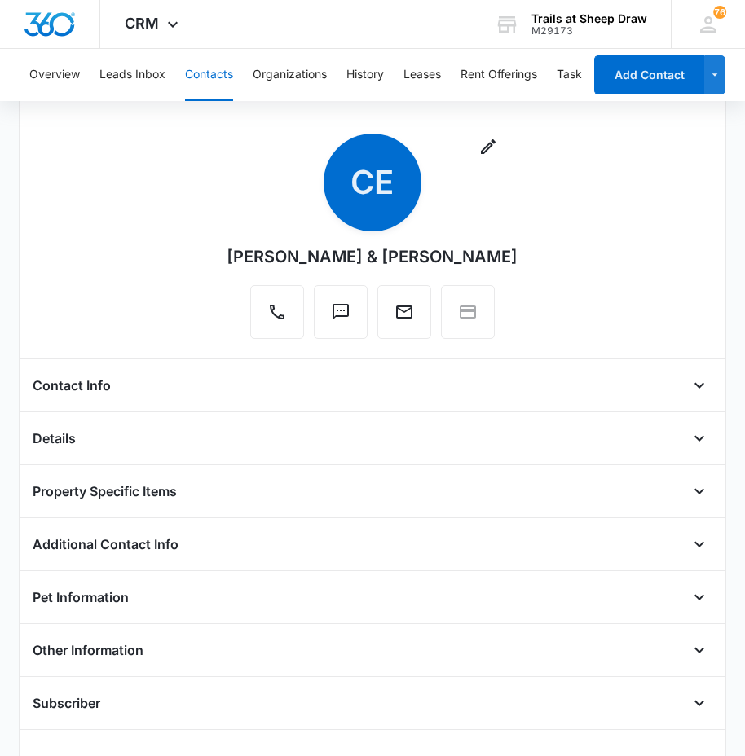
click at [162, 384] on div "Contact Info" at bounding box center [372, 385] width 679 height 26
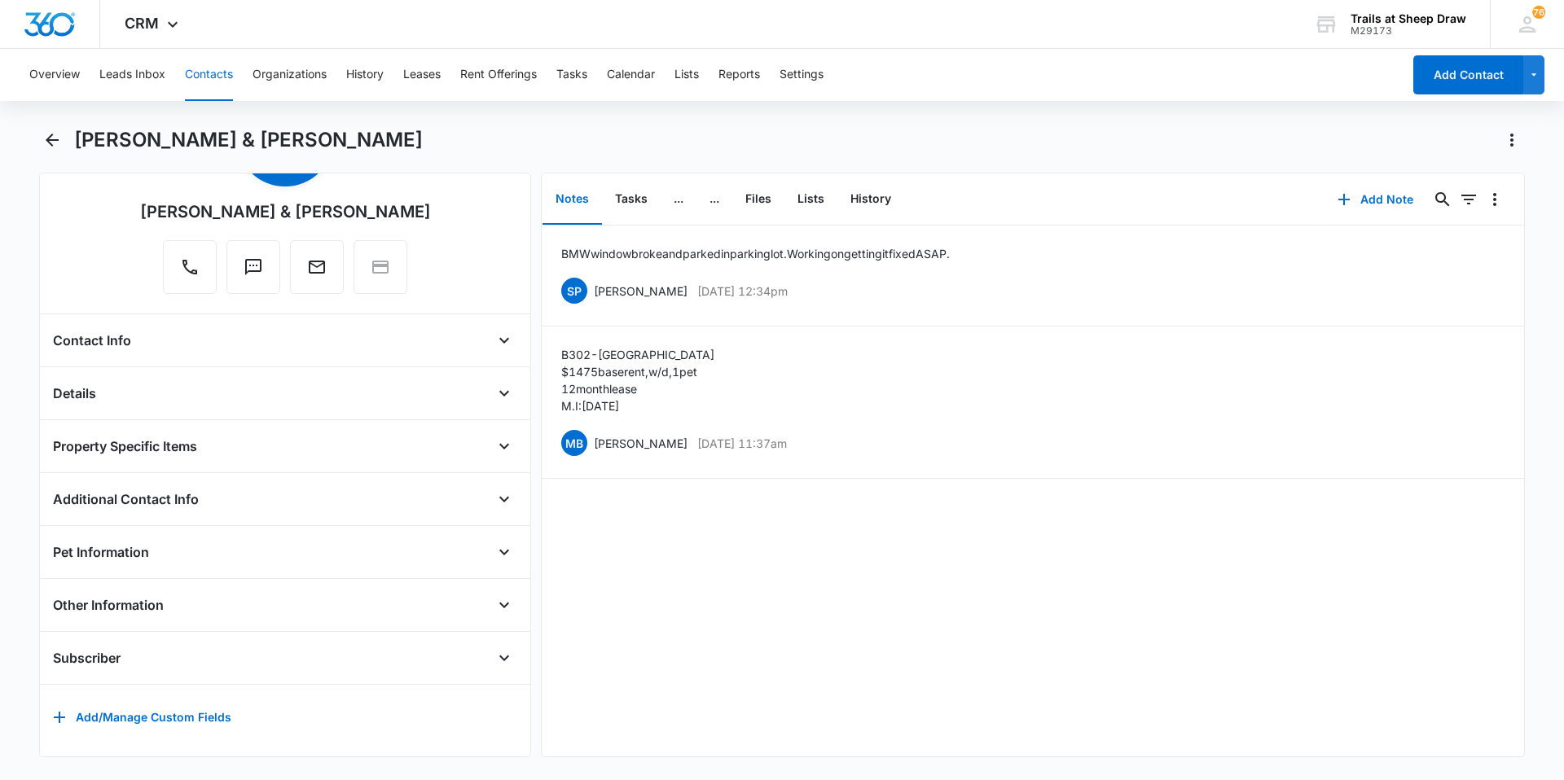
scroll to position [133, 0]
click at [495, 331] on icon "Open" at bounding box center [505, 341] width 20 height 20
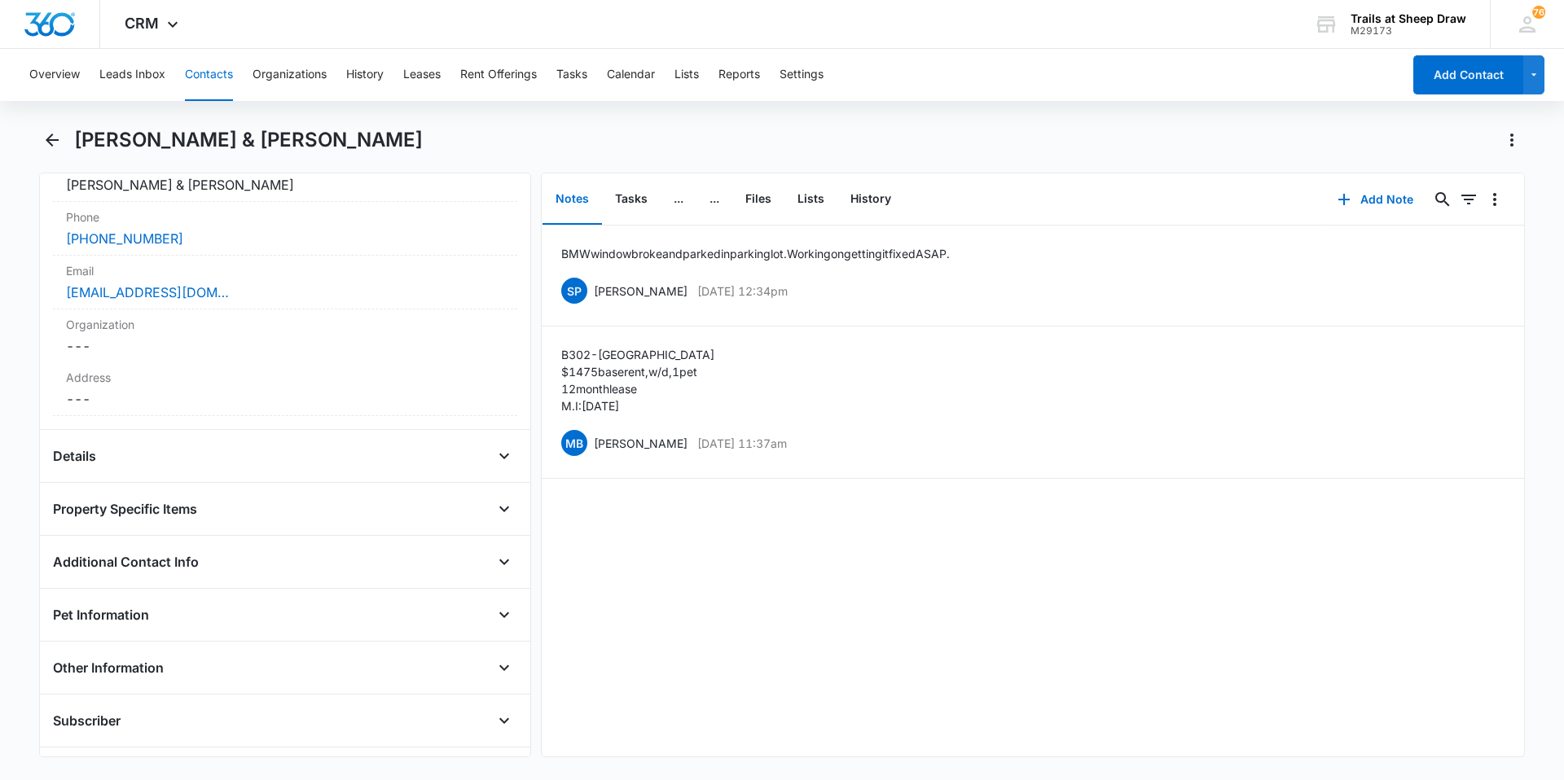
scroll to position [420, 0]
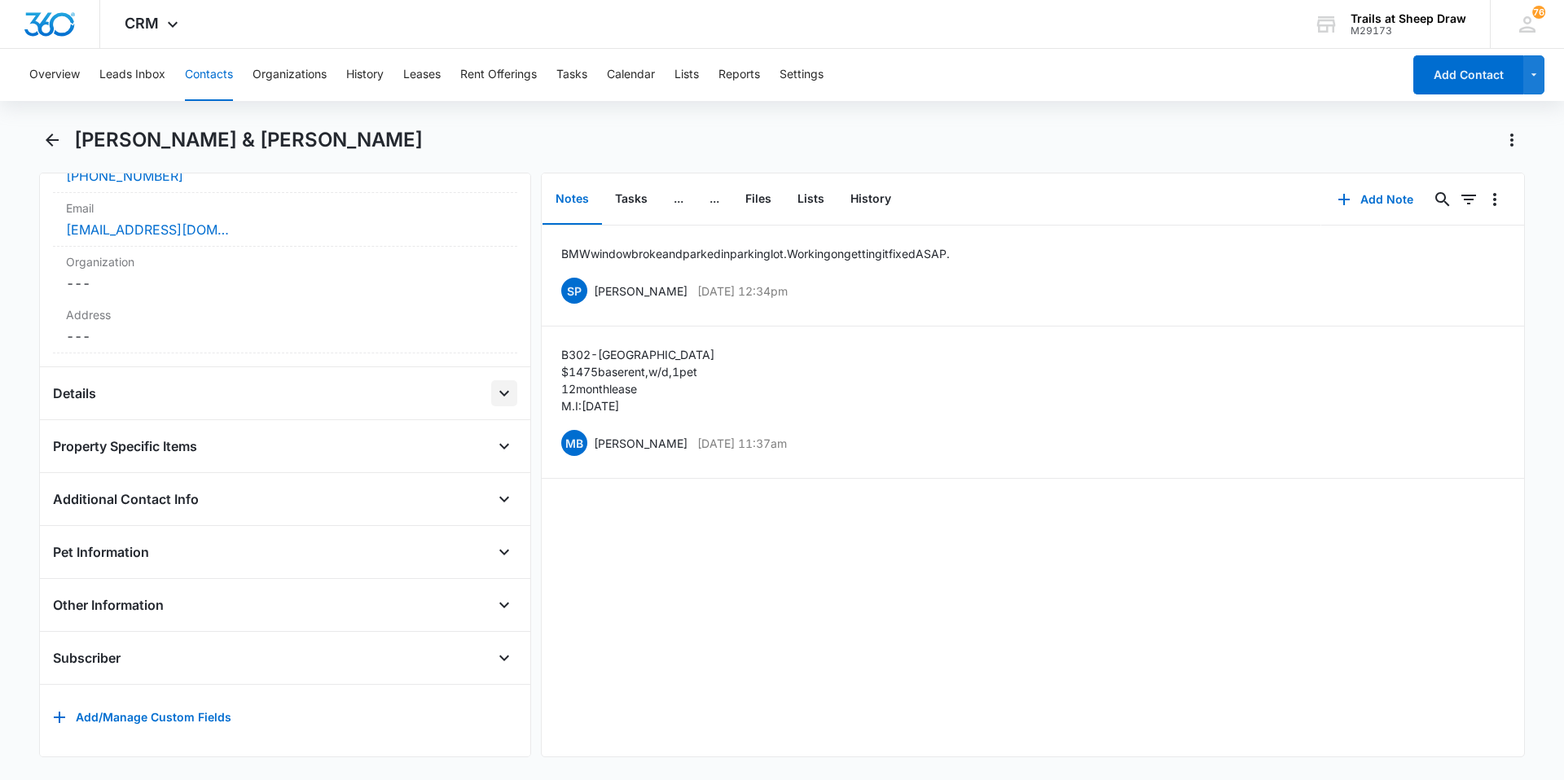
click at [498, 384] on icon "Open" at bounding box center [505, 394] width 20 height 20
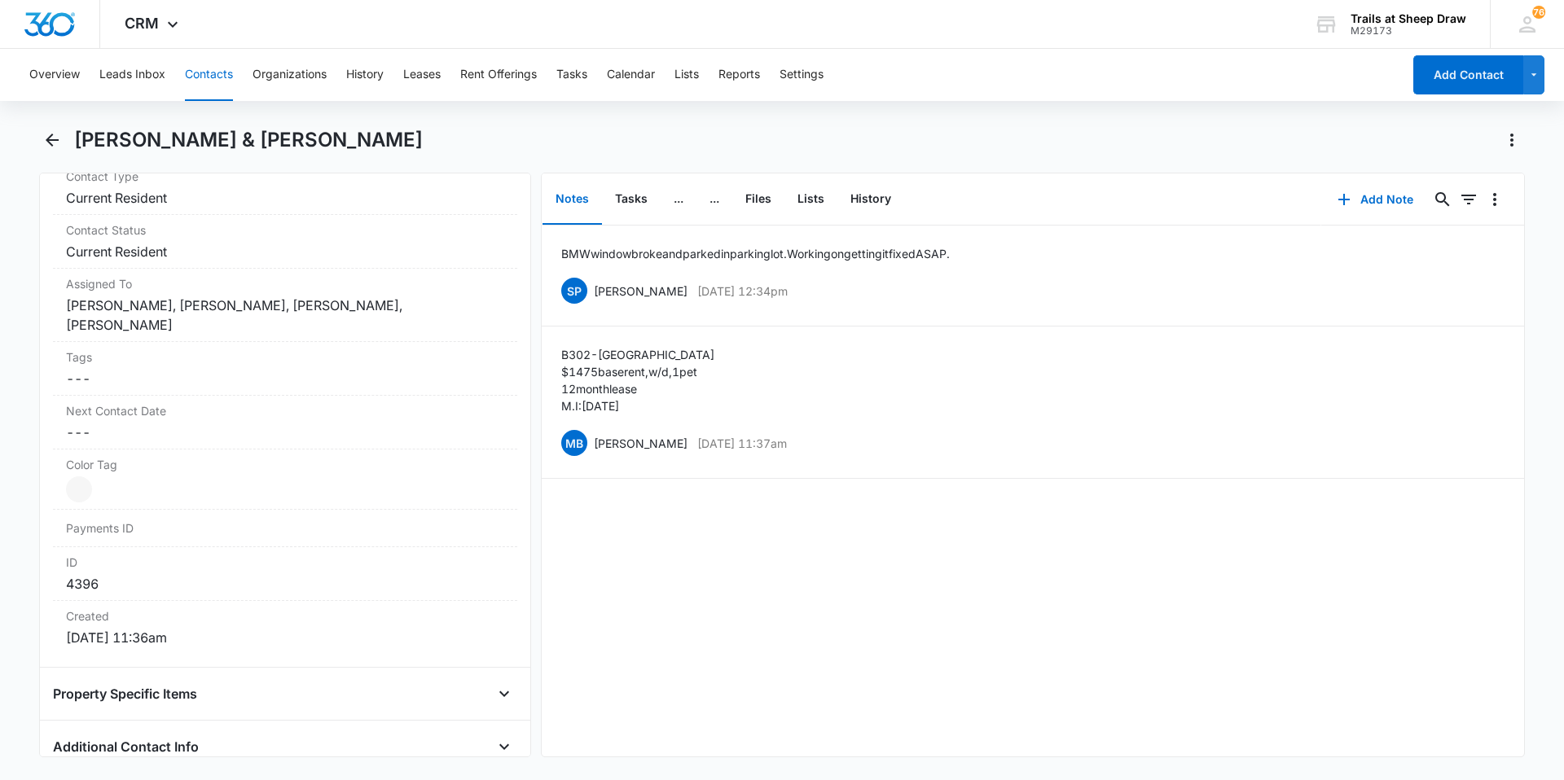
scroll to position [746, 0]
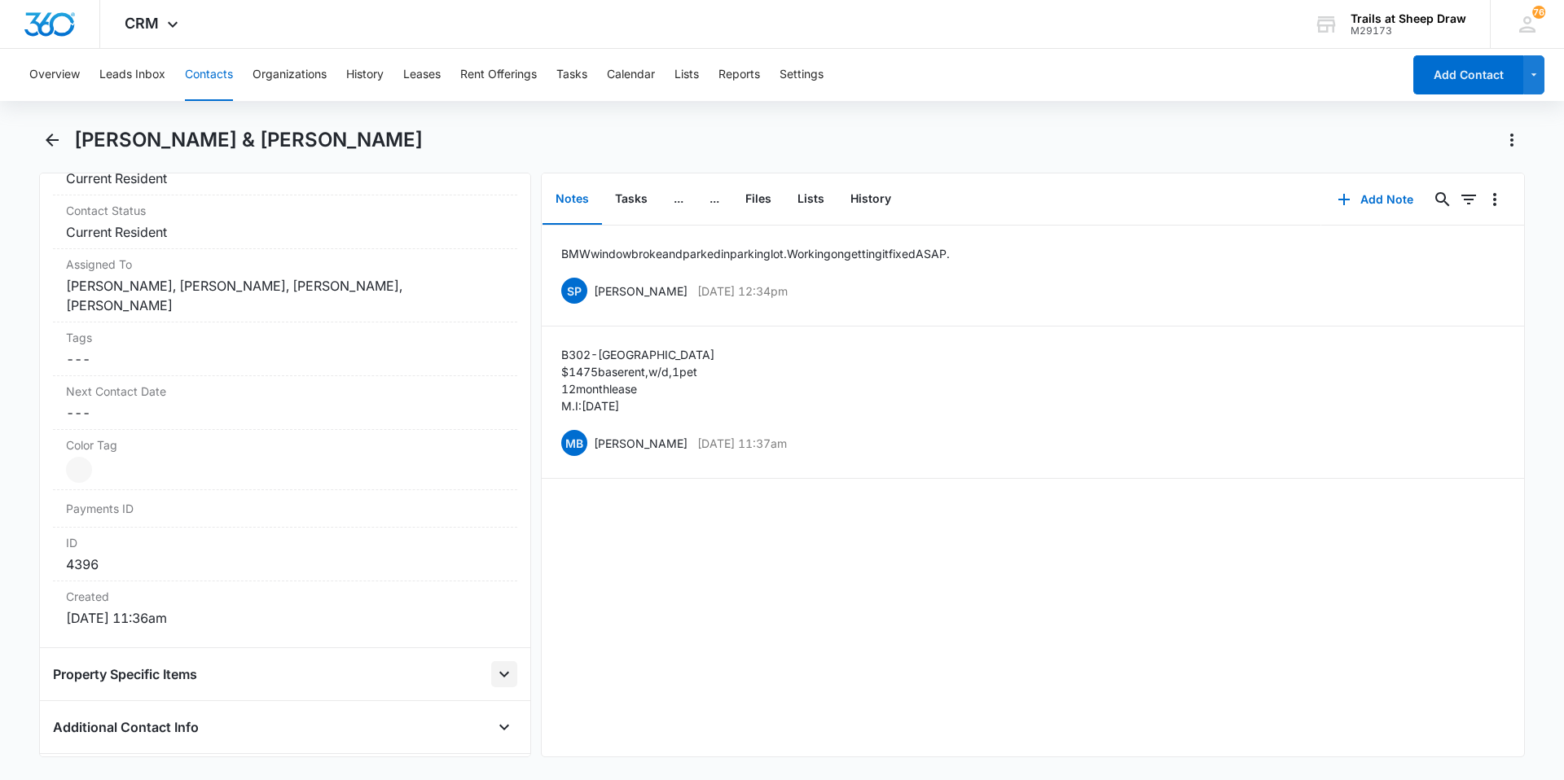
click at [495, 665] on icon "Open" at bounding box center [505, 675] width 20 height 20
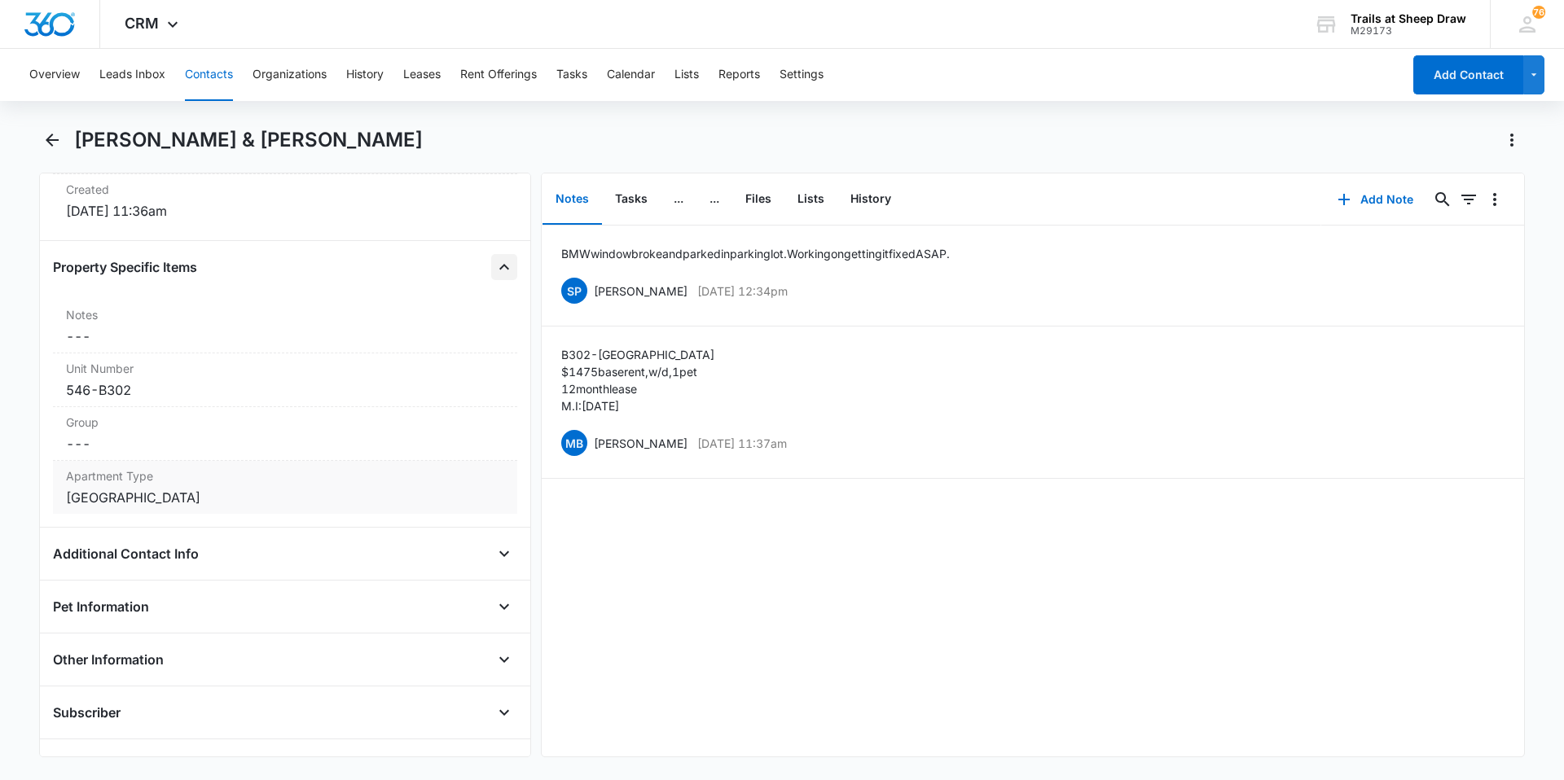
scroll to position [1201, 0]
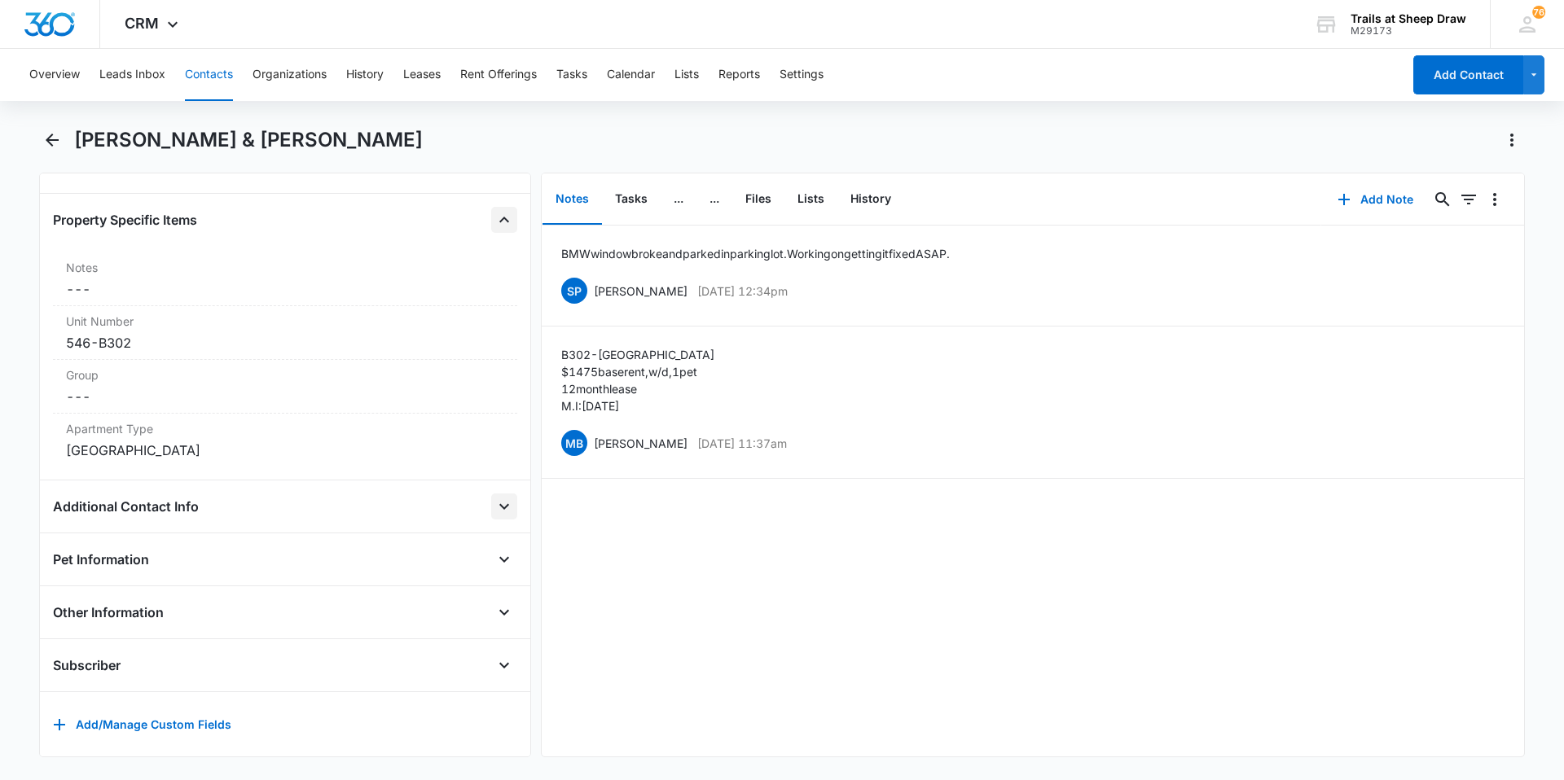
click at [499, 497] on icon "Open" at bounding box center [505, 507] width 20 height 20
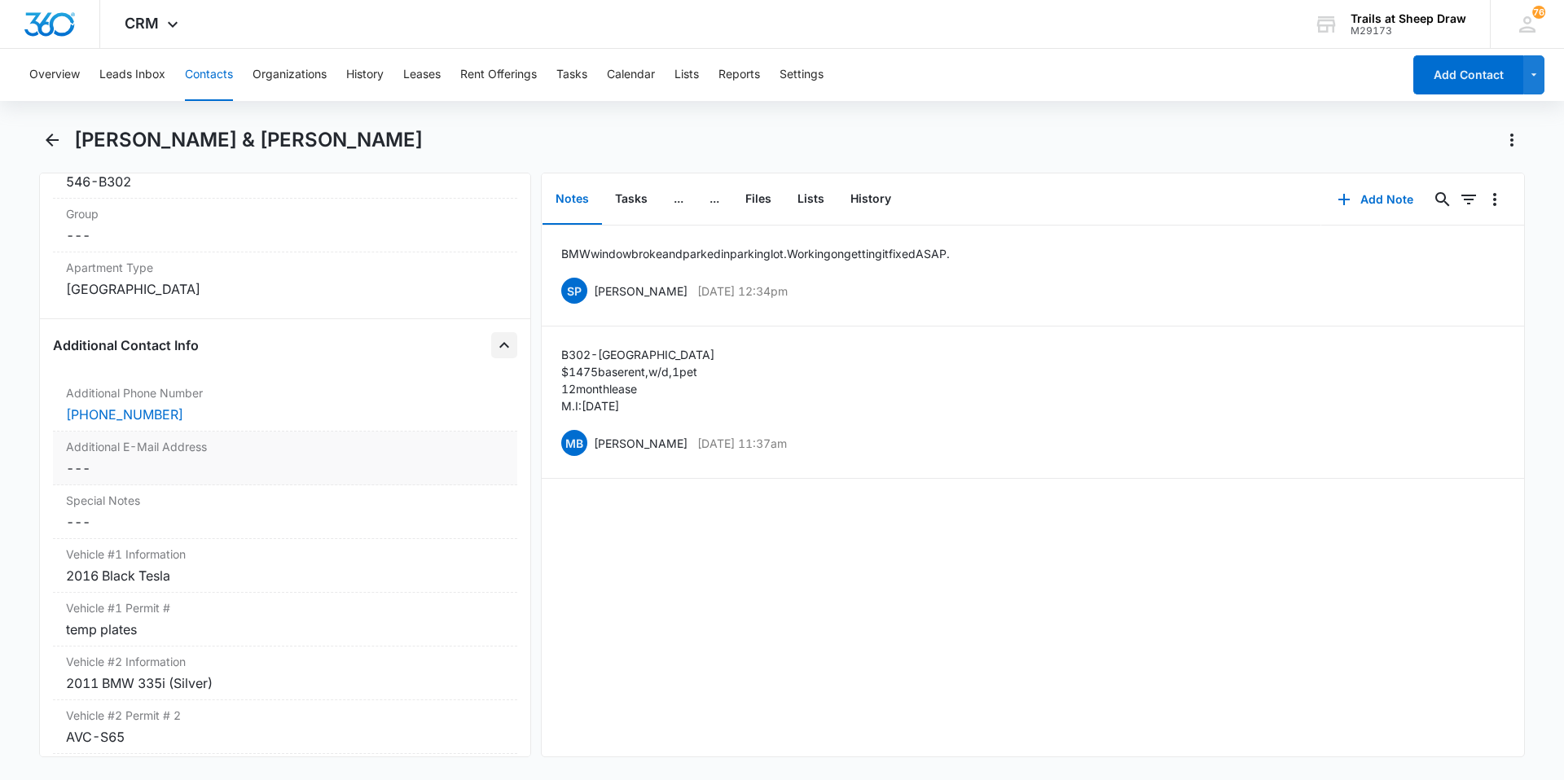
scroll to position [1364, 0]
click at [223, 80] on button "Contacts" at bounding box center [209, 75] width 48 height 52
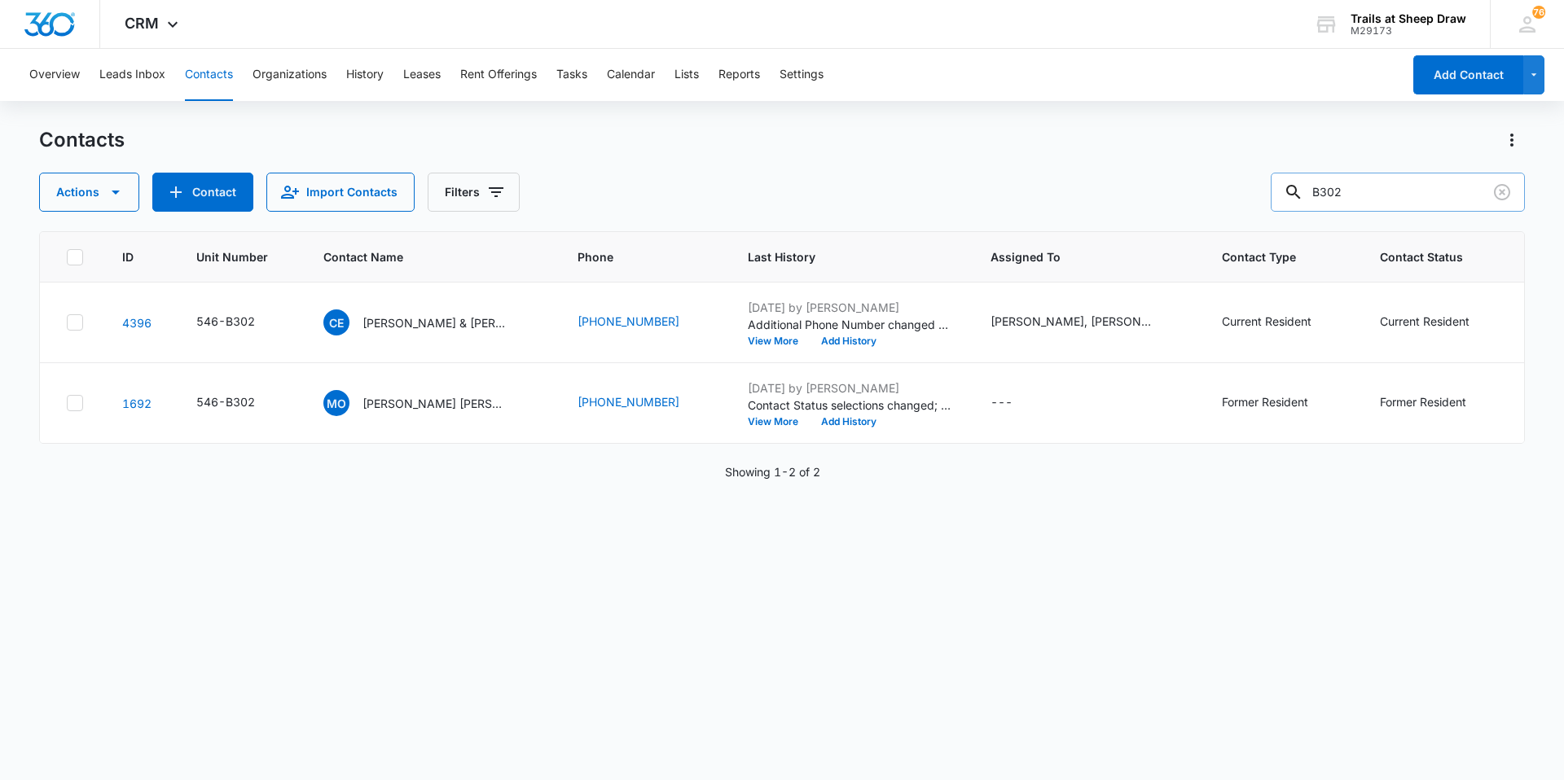
click at [1389, 195] on input "B302" at bounding box center [1398, 192] width 254 height 39
type input "H206"
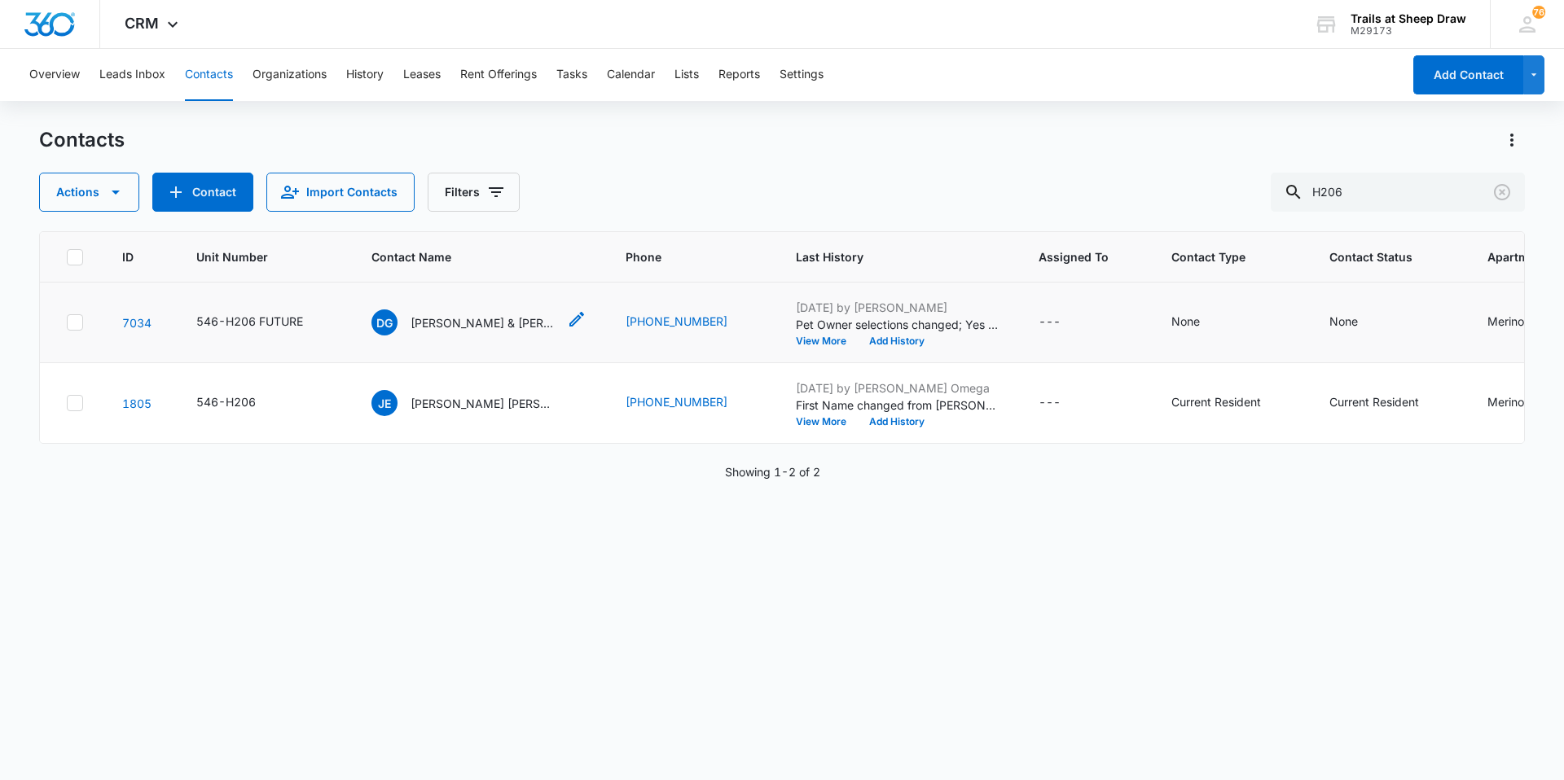
click at [458, 316] on p "[PERSON_NAME] & [PERSON_NAME]" at bounding box center [484, 322] width 147 height 17
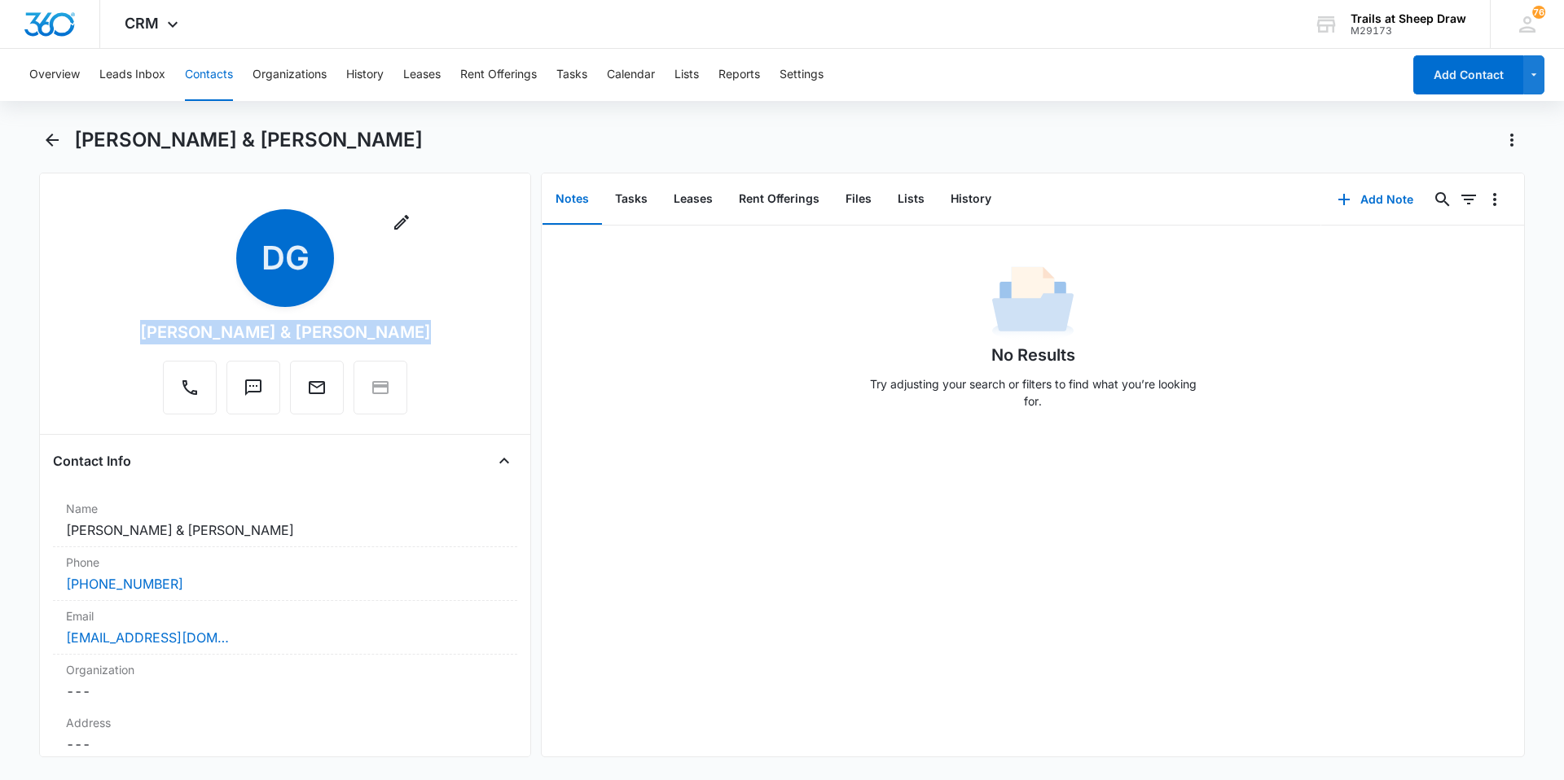
drag, startPoint x: 407, startPoint y: 330, endPoint x: 149, endPoint y: 323, distance: 257.5
click at [149, 323] on div "[PERSON_NAME] & [PERSON_NAME]" at bounding box center [285, 332] width 291 height 24
copy div "[PERSON_NAME] & [PERSON_NAME]"
drag, startPoint x: 367, startPoint y: 326, endPoint x: 367, endPoint y: 317, distance: 9.0
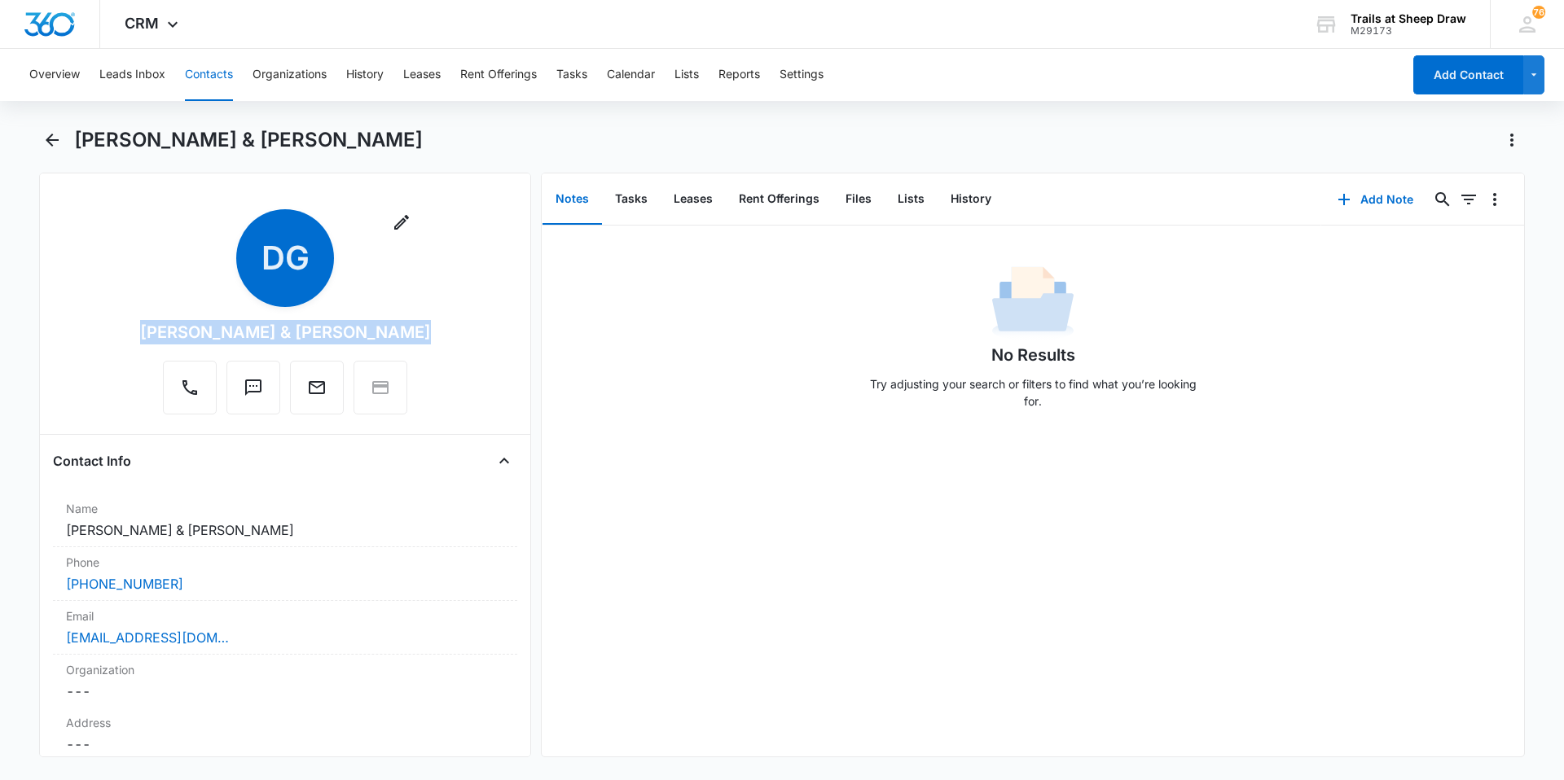
click at [367, 326] on div "[PERSON_NAME] & [PERSON_NAME]" at bounding box center [285, 332] width 291 height 24
drag, startPoint x: 385, startPoint y: 298, endPoint x: 406, endPoint y: 331, distance: 38.4
click at [385, 299] on div "Remove [PERSON_NAME] & [PERSON_NAME]" at bounding box center [285, 311] width 291 height 205
drag, startPoint x: 411, startPoint y: 332, endPoint x: 140, endPoint y: 341, distance: 270.6
click at [140, 341] on div "Remove [PERSON_NAME] & [PERSON_NAME]" at bounding box center [285, 315] width 464 height 212
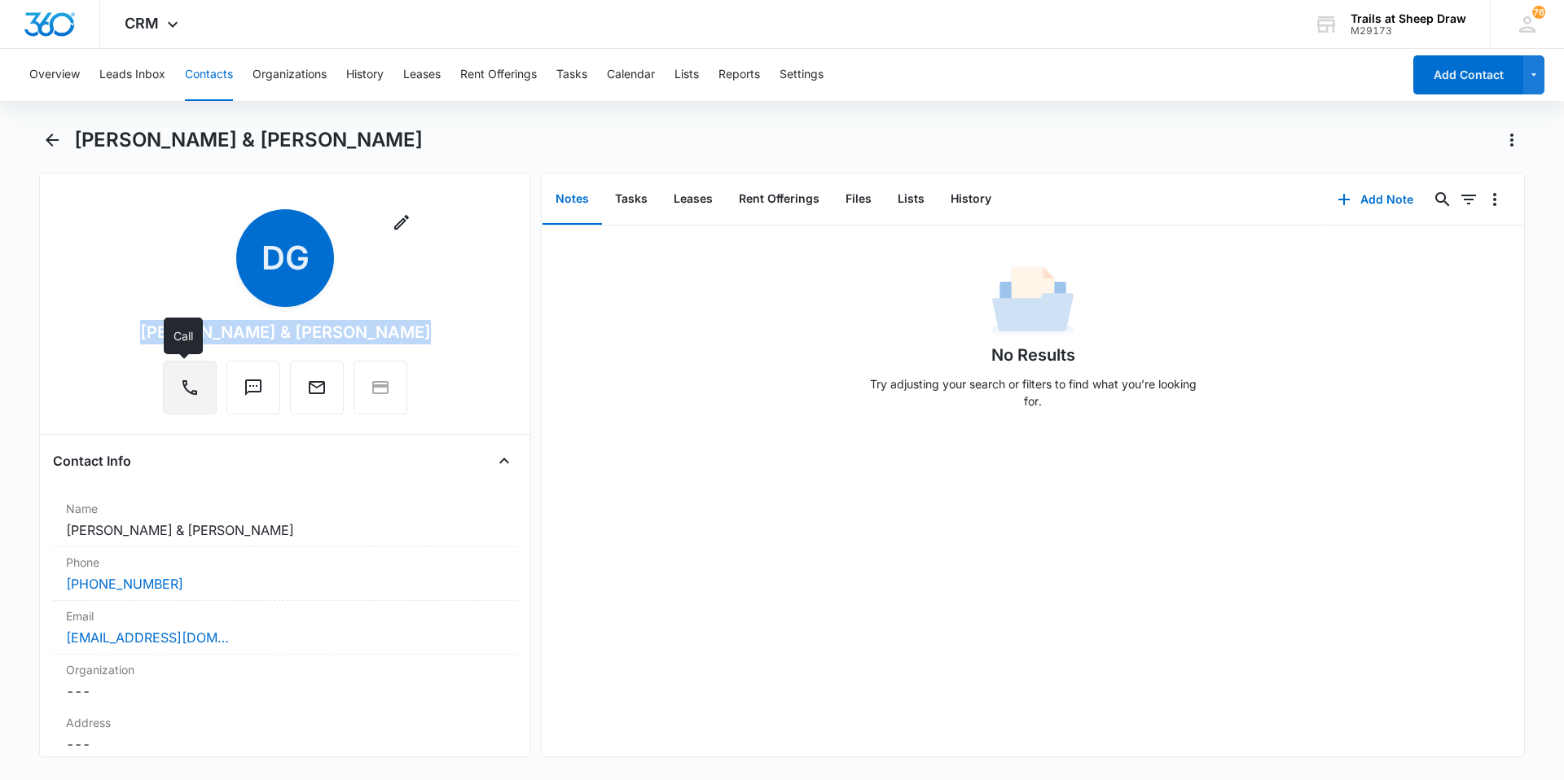
copy div "[PERSON_NAME] & [PERSON_NAME]"
click at [260, 486] on div "Contact Info Name Cancel Save Changes [PERSON_NAME] & [PERSON_NAME] Phone Cance…" at bounding box center [285, 612] width 464 height 328
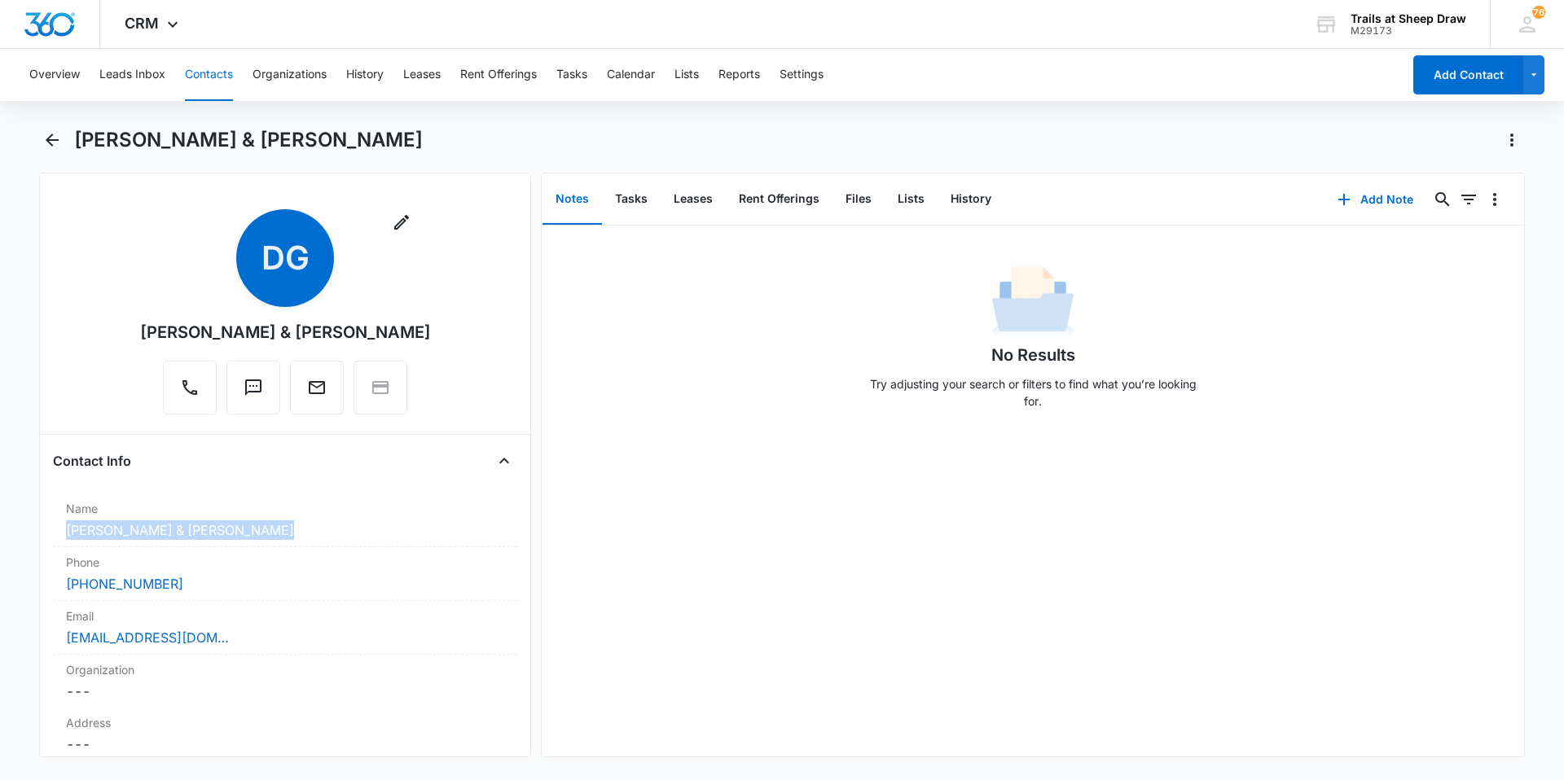
drag, startPoint x: 244, startPoint y: 534, endPoint x: 48, endPoint y: 533, distance: 195.5
click at [48, 533] on div "Remove [PERSON_NAME] & [PERSON_NAME] Contact Info Name Cancel Save Changes [PER…" at bounding box center [285, 465] width 492 height 585
copy dd "[PERSON_NAME] & [PERSON_NAME]"
